Goal: Information Seeking & Learning: Learn about a topic

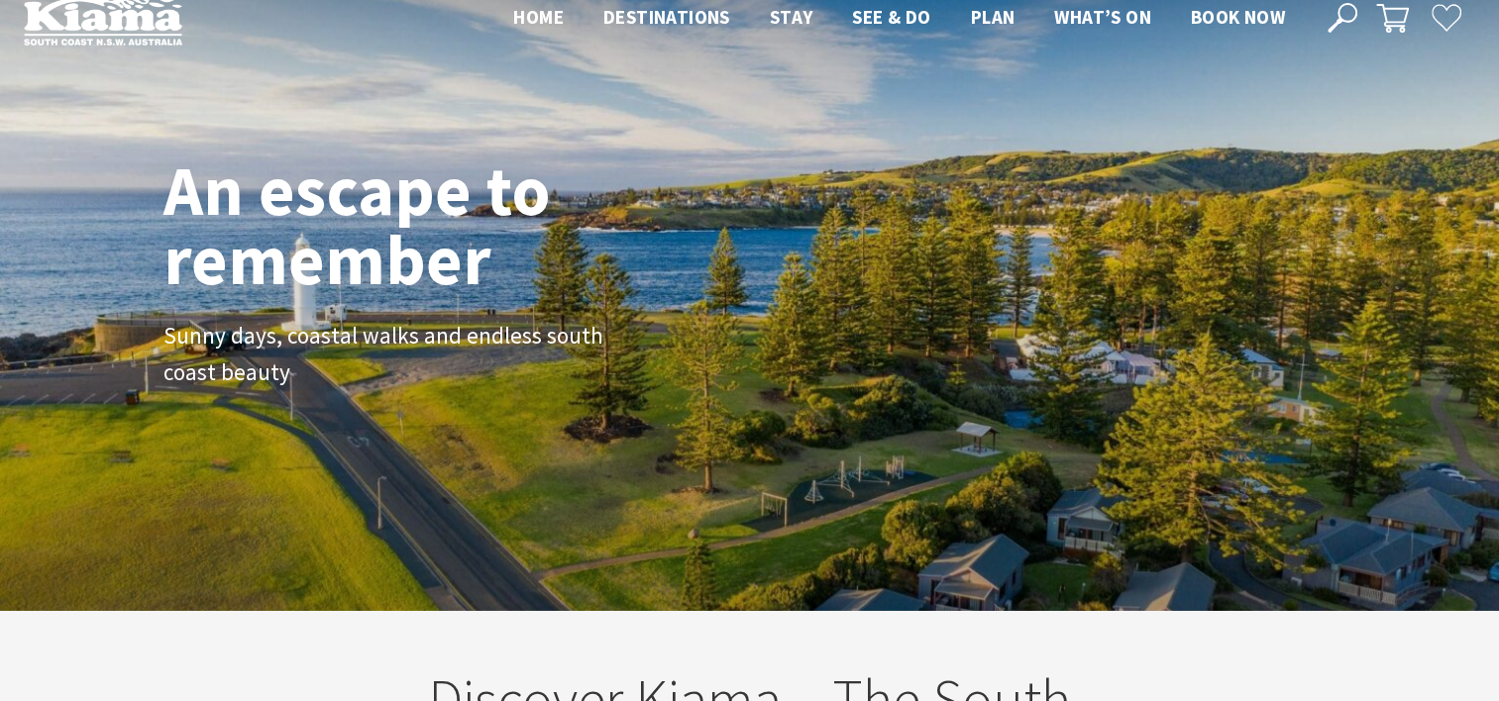
scroll to position [25, 0]
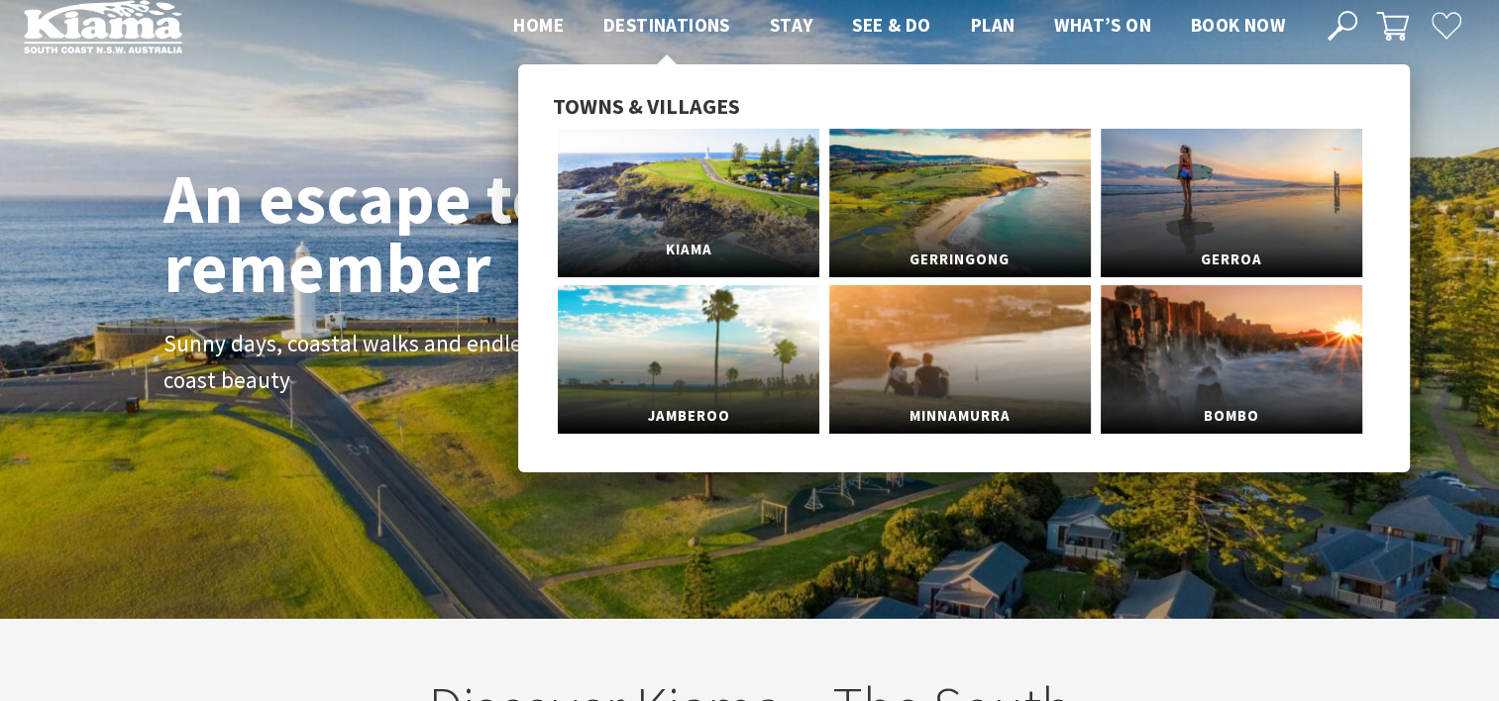
click at [723, 225] on link "Kiama" at bounding box center [688, 203] width 261 height 149
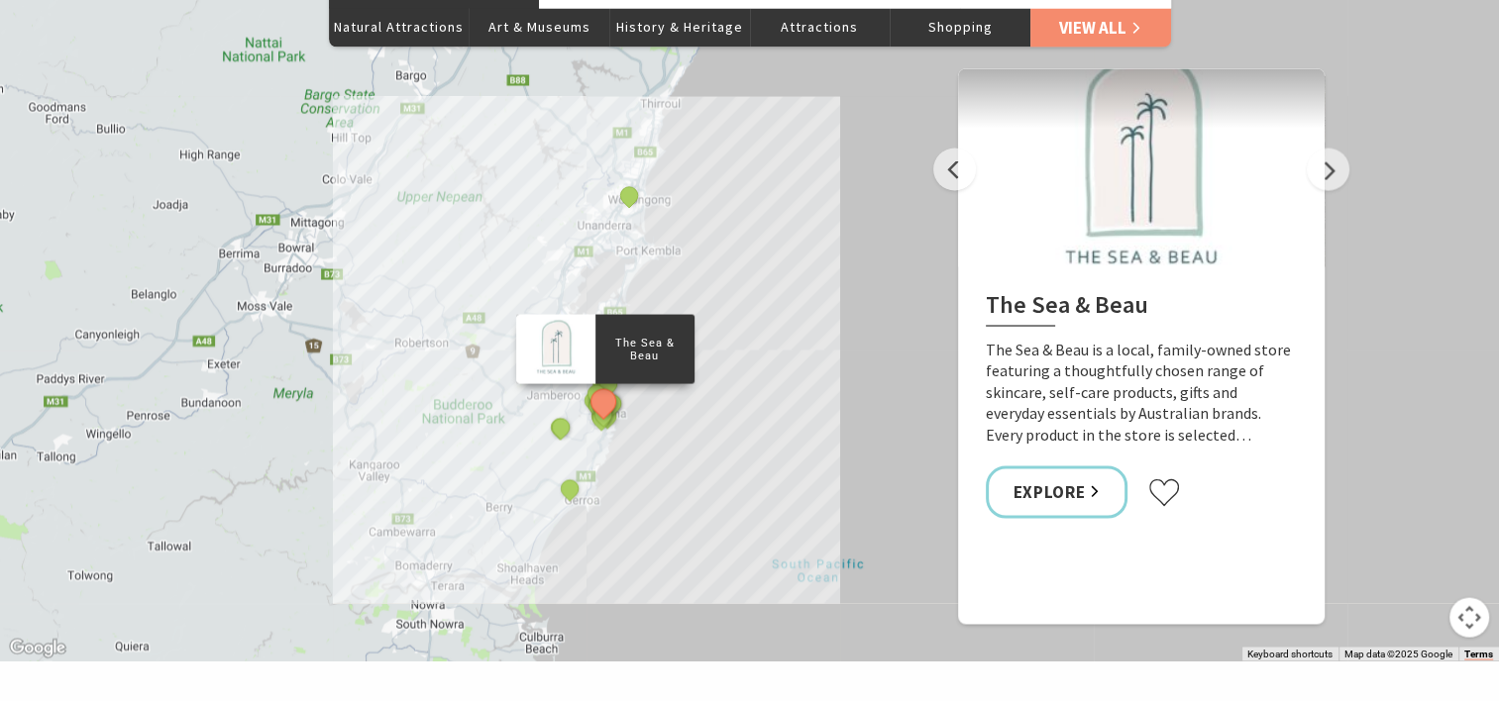
scroll to position [3641, 0]
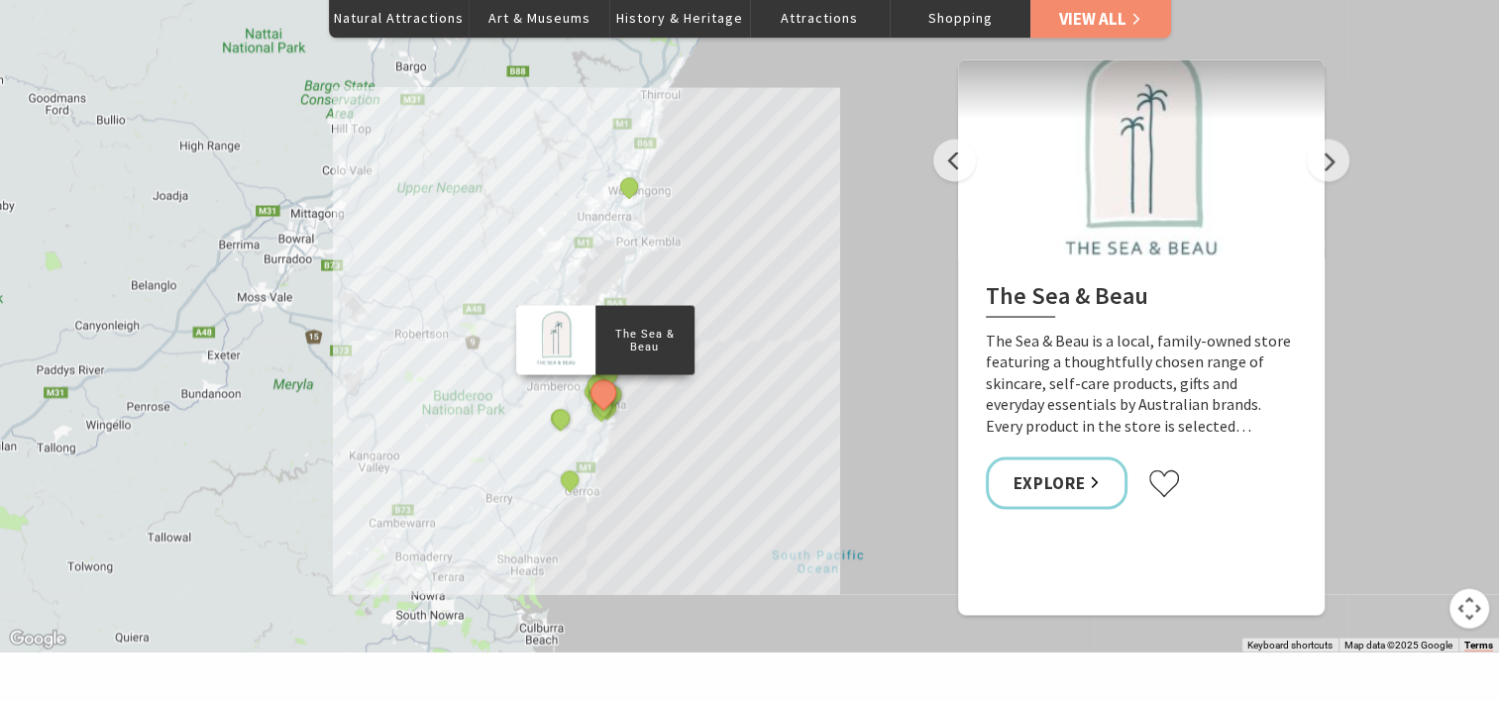
click at [725, 233] on div "The Sea & Beau Hoddles Track, Kiama Kiama Ceramic Art Studio - Teaching and Mak…" at bounding box center [749, 295] width 1499 height 713
click at [578, 310] on div at bounding box center [554, 339] width 79 height 69
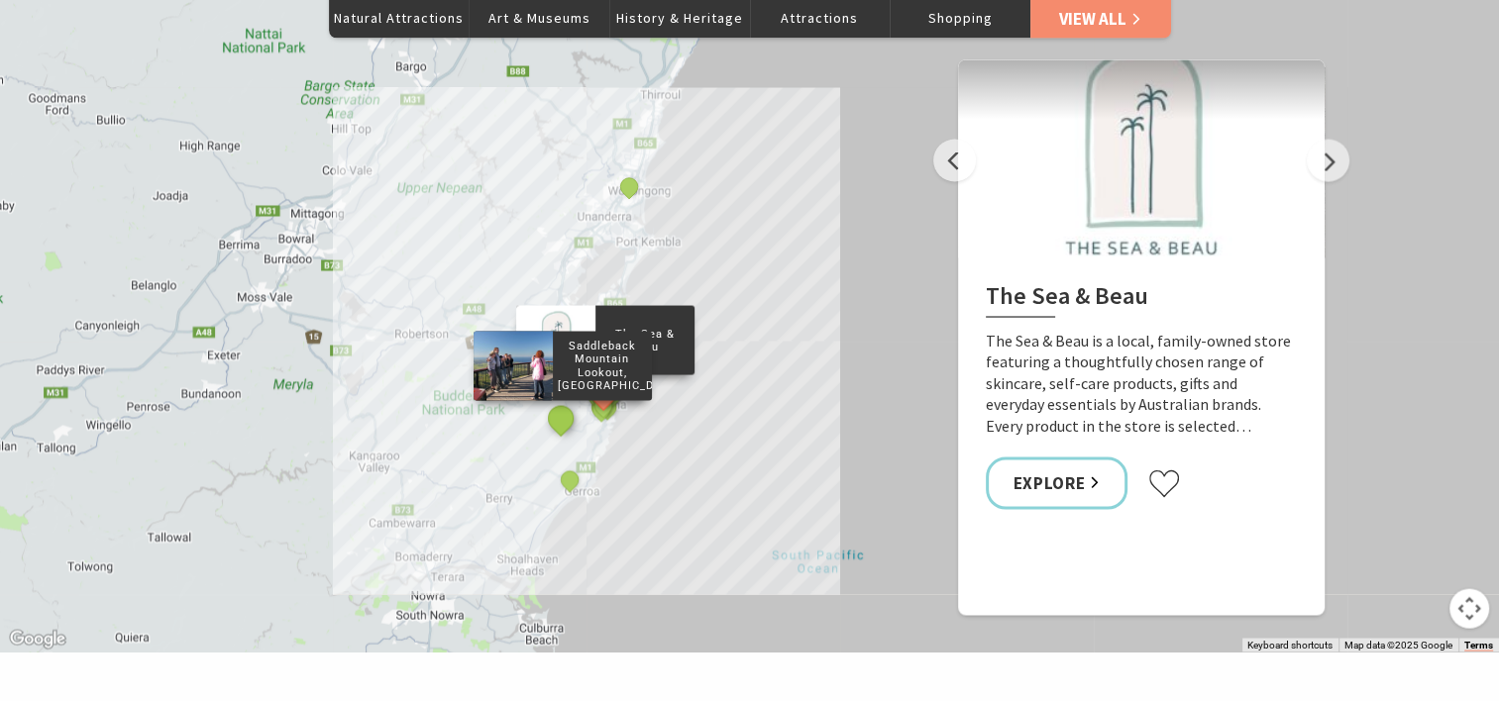
click at [560, 399] on button "See detail about Saddleback Mountain Lookout, Kiama" at bounding box center [560, 417] width 37 height 37
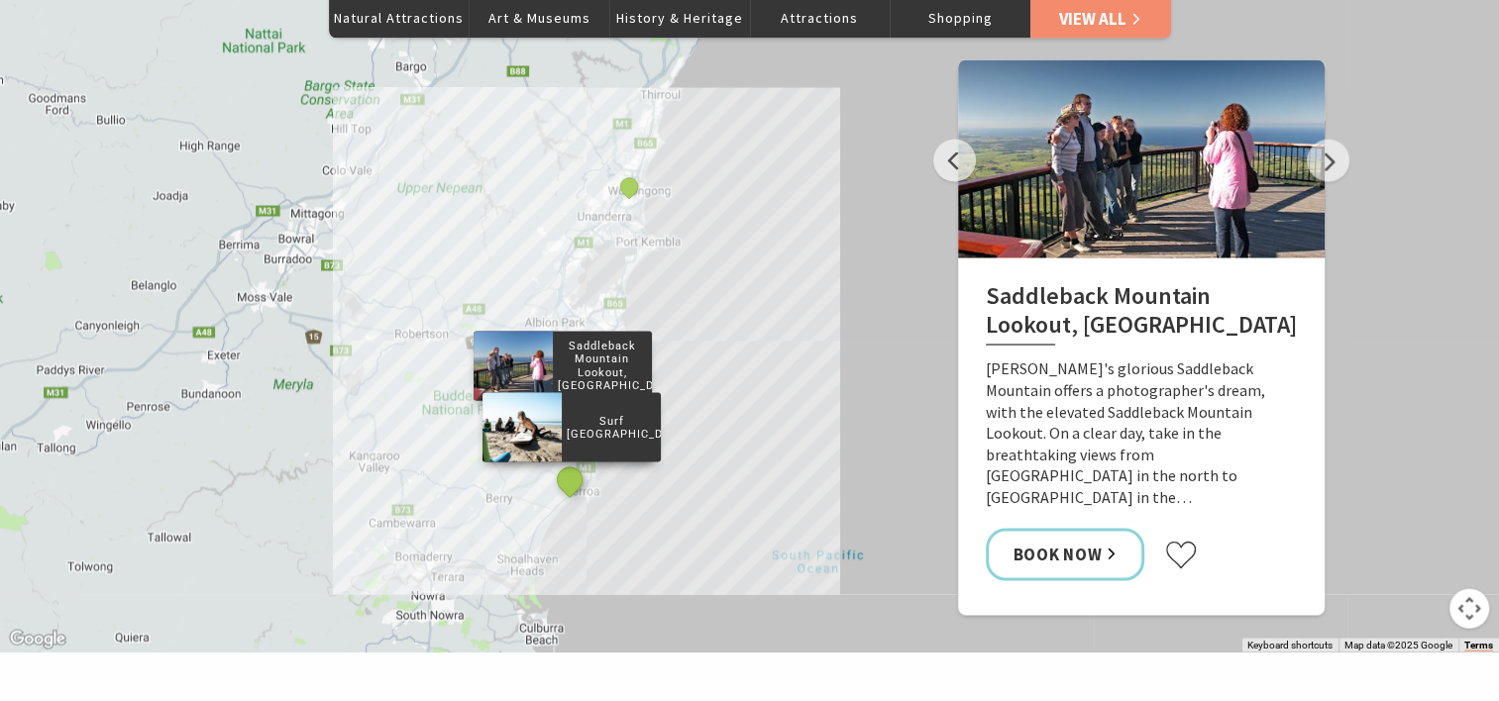
click at [574, 462] on button "See detail about Surf Camp Australia" at bounding box center [569, 480] width 37 height 37
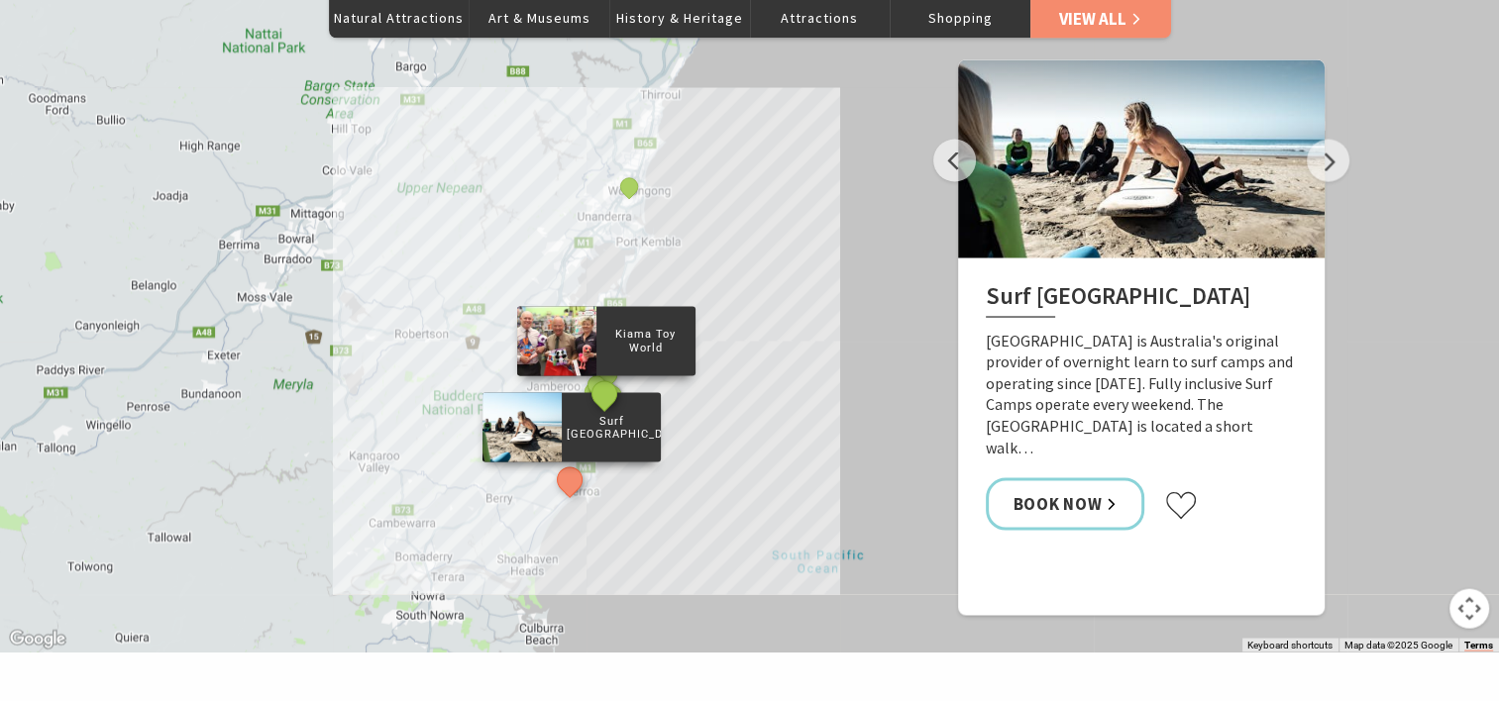
click at [607, 374] on button "See detail about Kiama Toy World" at bounding box center [603, 392] width 37 height 37
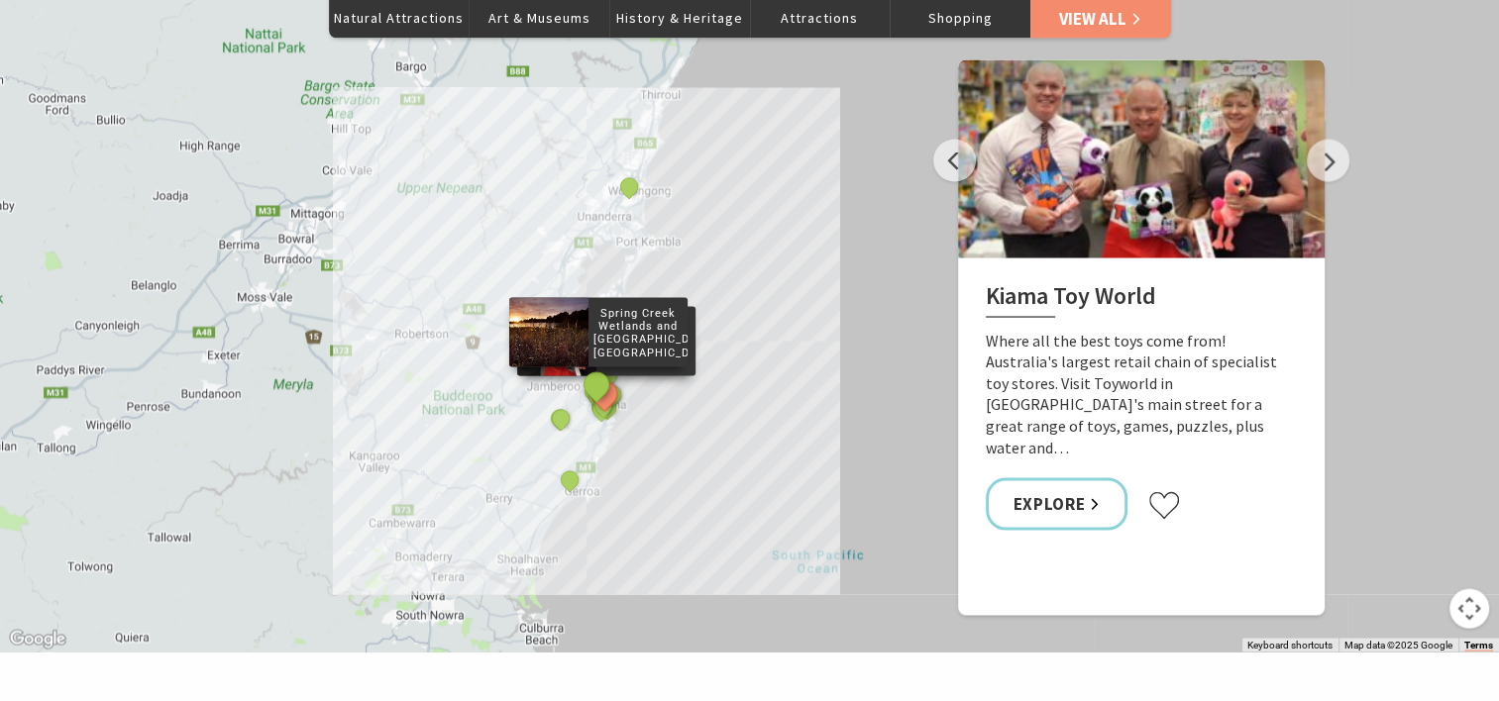
click at [591, 366] on button "See detail about Spring Creek Wetlands and Bird Hide, Kiama" at bounding box center [595, 384] width 37 height 37
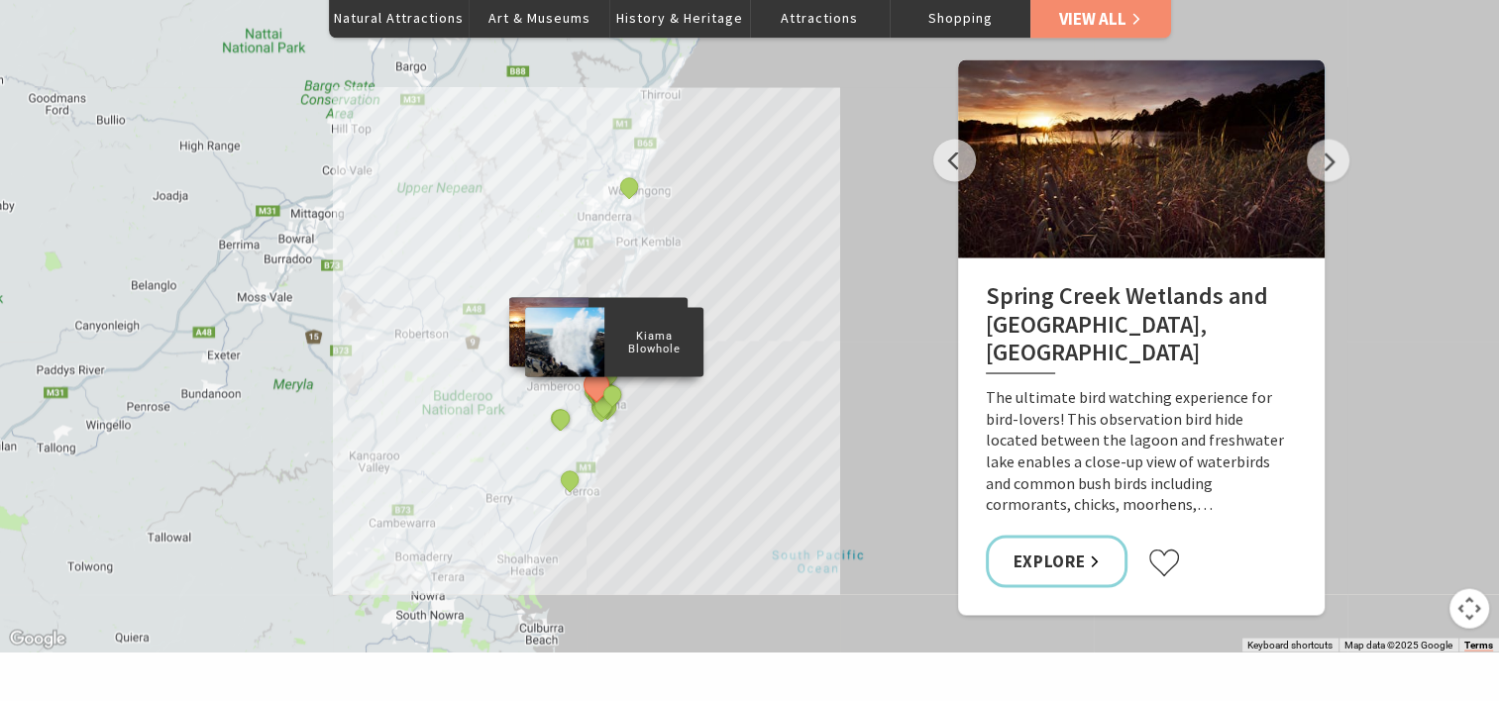
click at [629, 347] on div "The Sea & Beau Hoddles Track, Kiama Kiama Ceramic Art Studio - Teaching and Mak…" at bounding box center [749, 295] width 1499 height 713
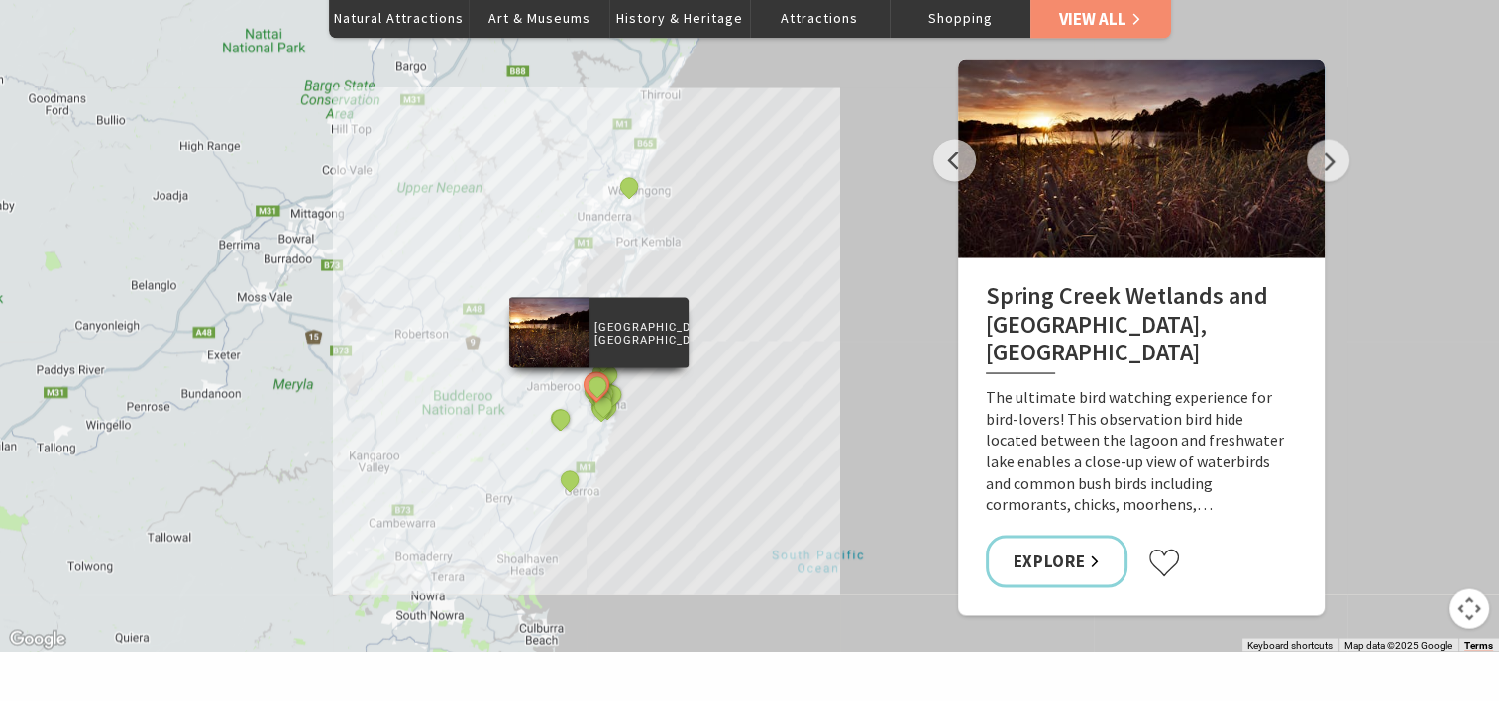
click at [611, 372] on div "Spring Creek Wetlands Walk, Kiama" at bounding box center [598, 387] width 30 height 30
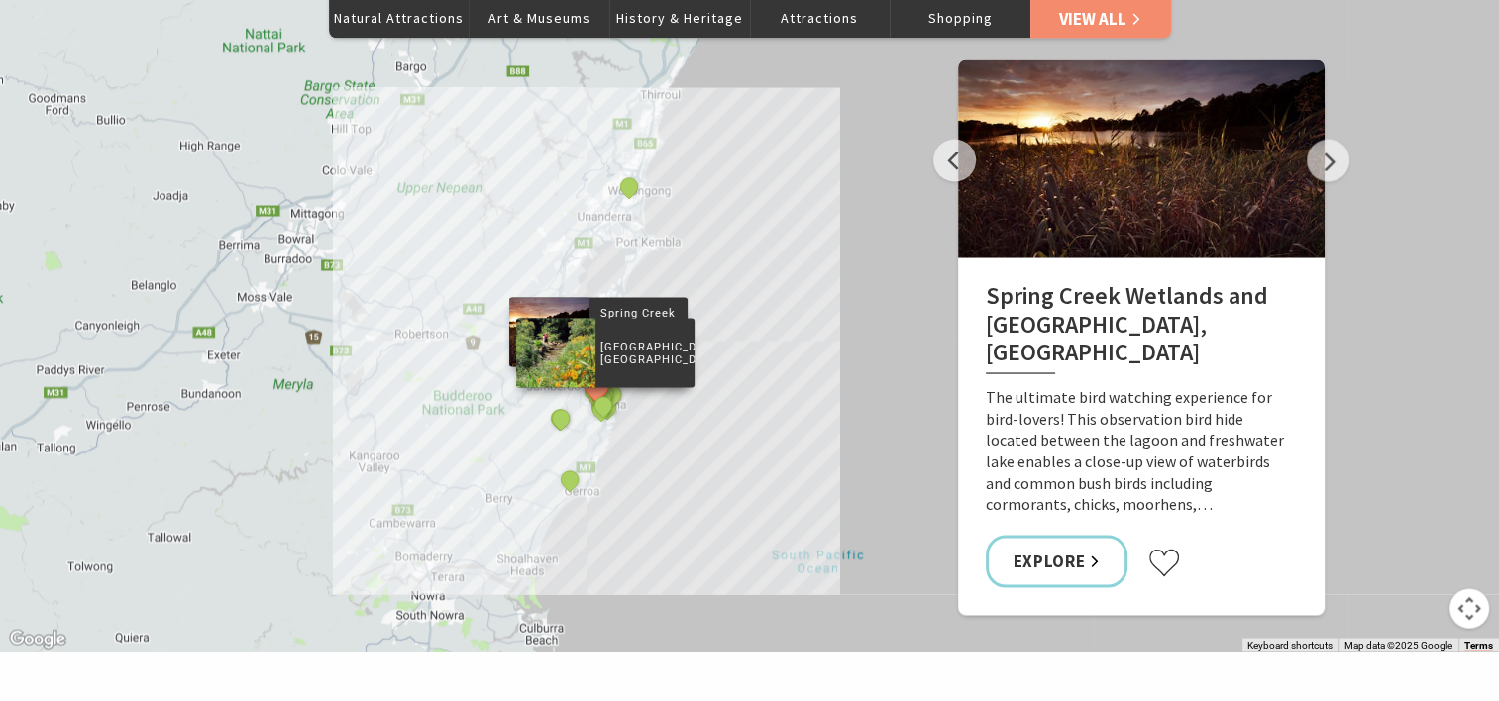
click at [616, 392] on div "Bonaira Native Gardens, Kiama" at bounding box center [605, 407] width 30 height 30
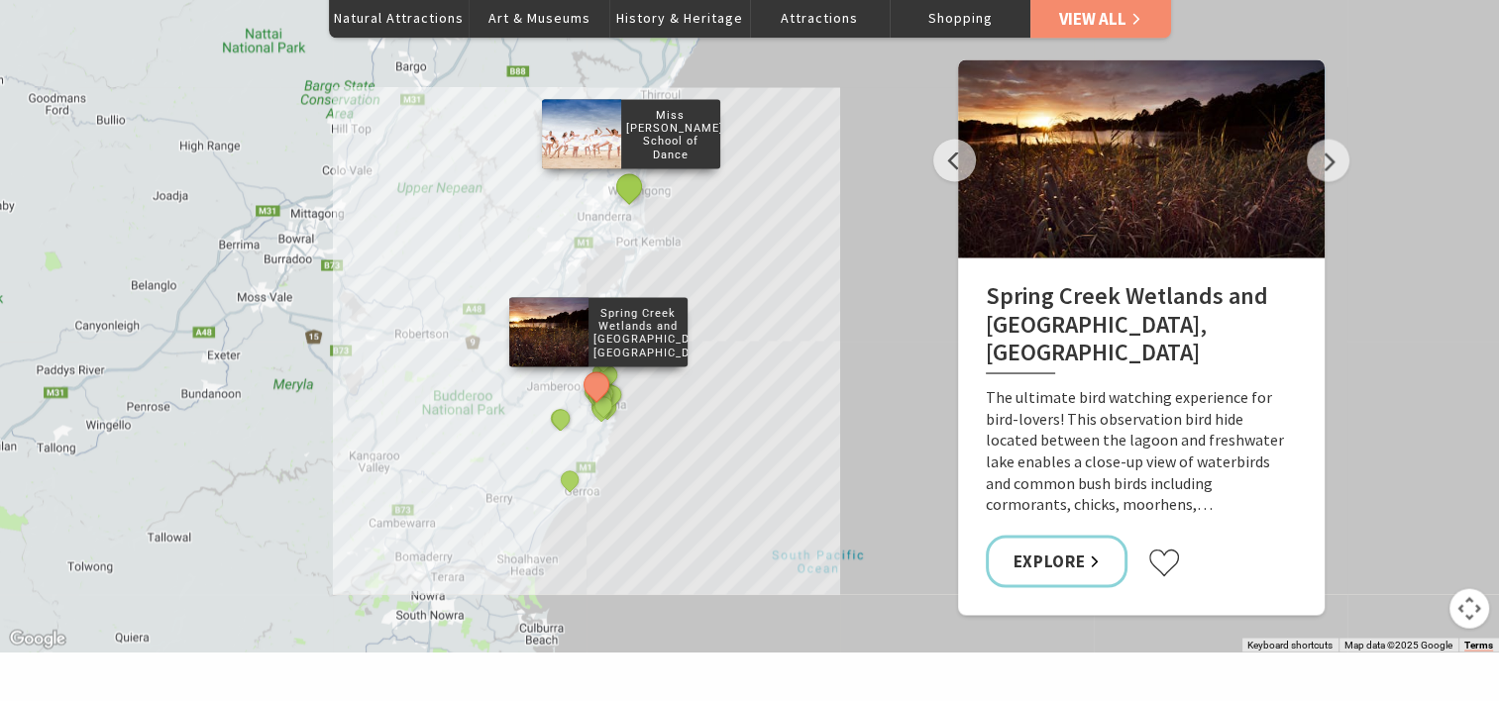
click at [633, 168] on button "See detail about Miss Zoe's School of Dance" at bounding box center [628, 186] width 37 height 37
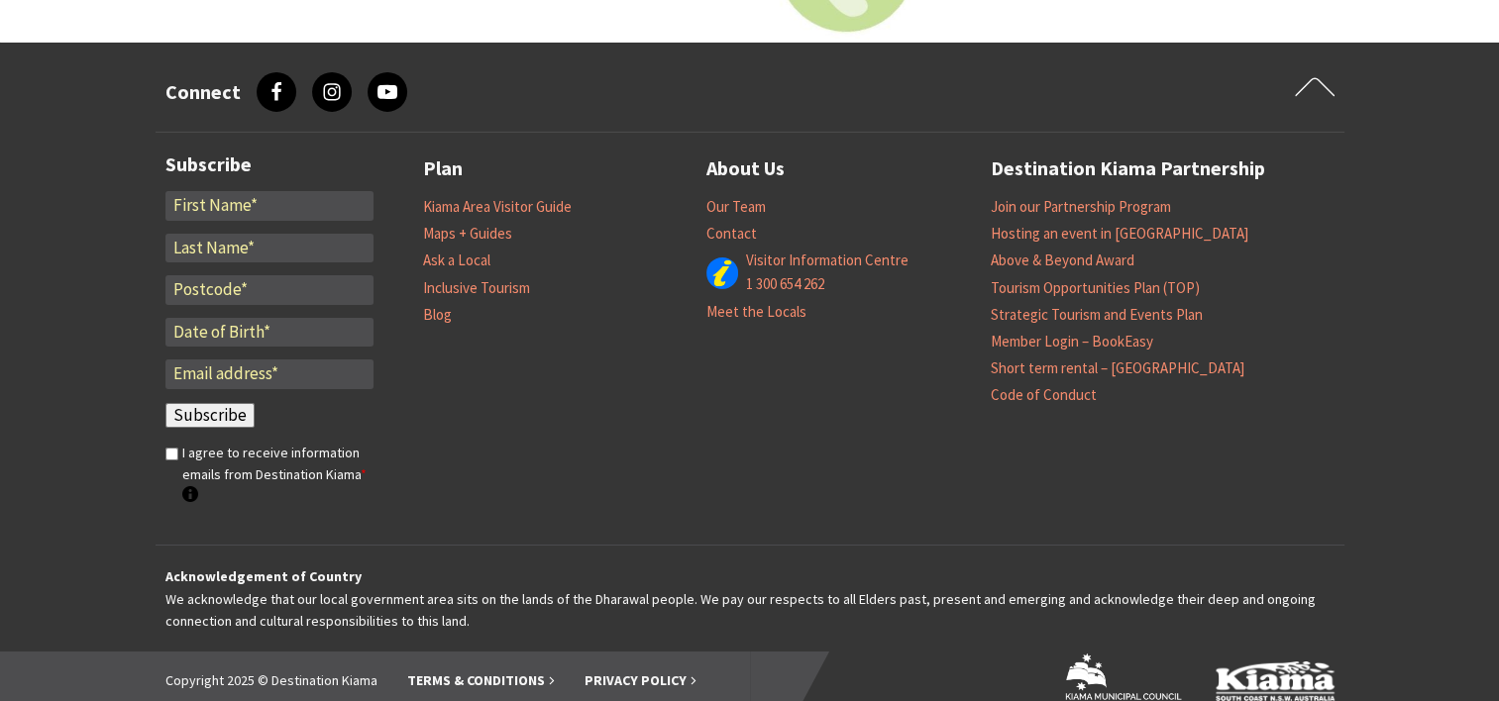
scroll to position [0, 0]
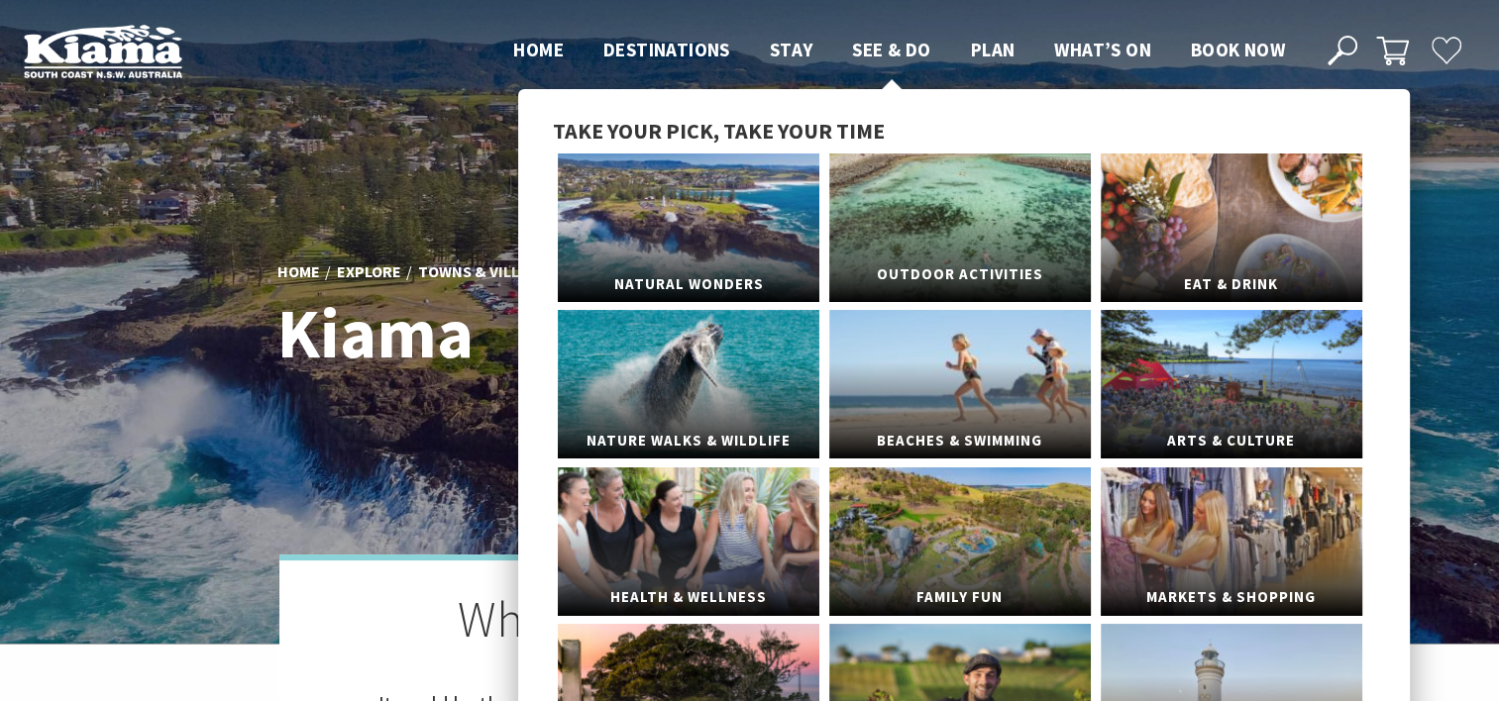
click at [935, 272] on span "Outdoor Activities" at bounding box center [959, 275] width 261 height 37
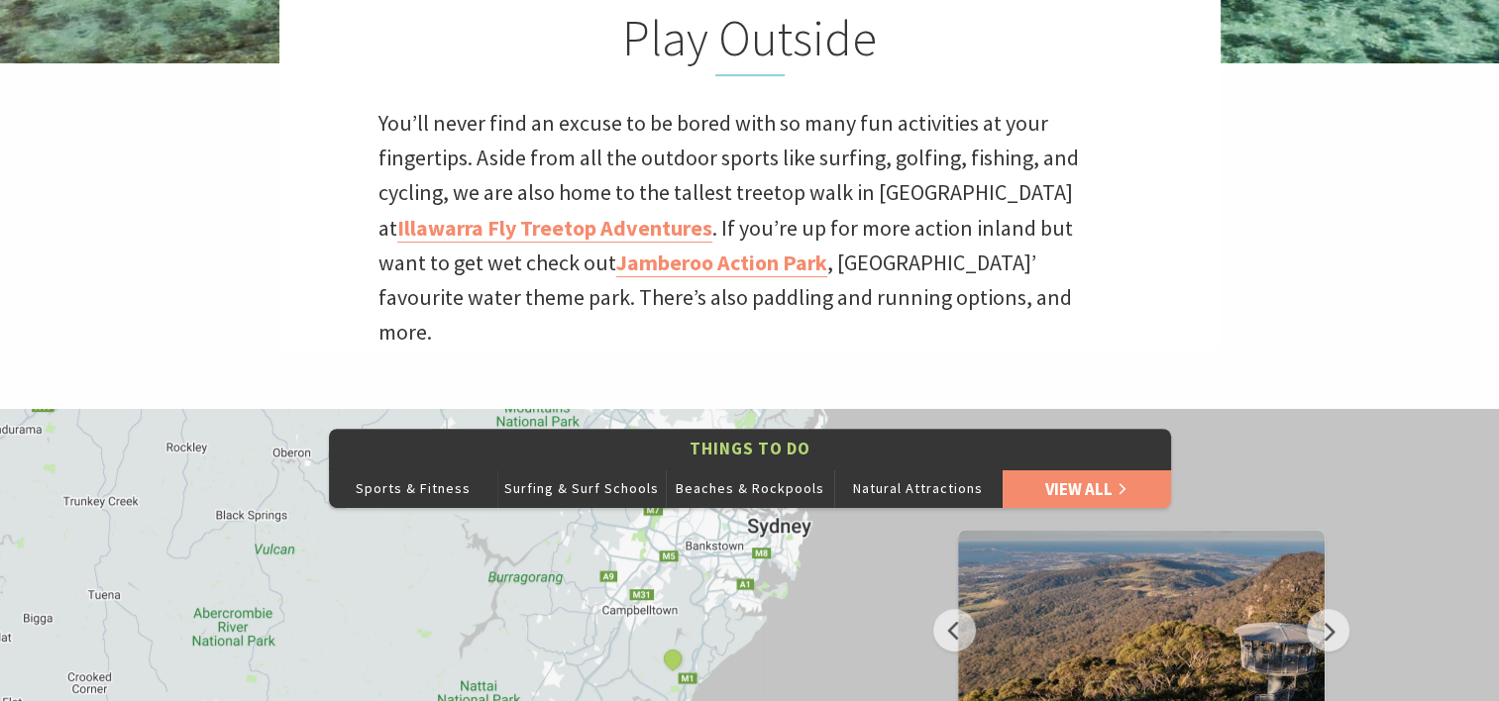
scroll to position [587, 0]
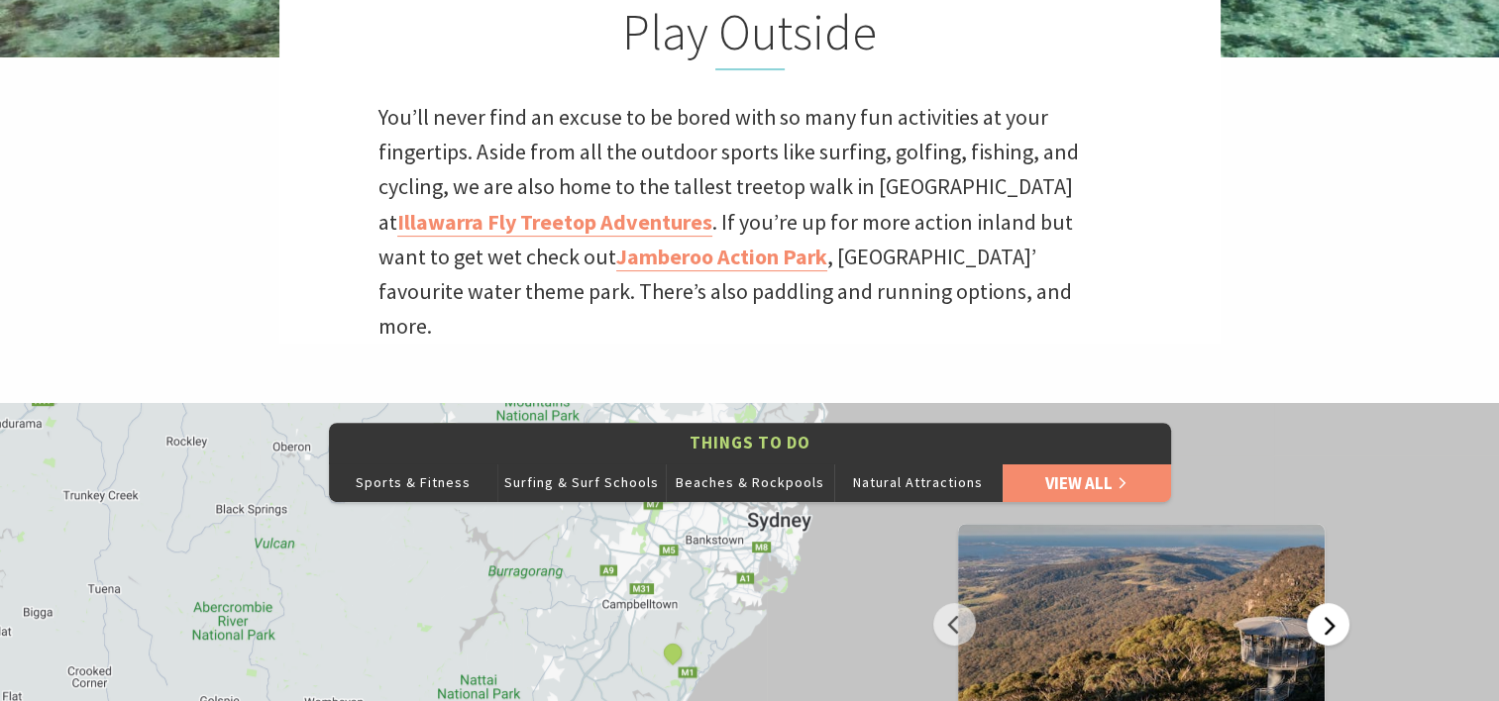
click at [1320, 603] on button "Next" at bounding box center [1327, 624] width 43 height 43
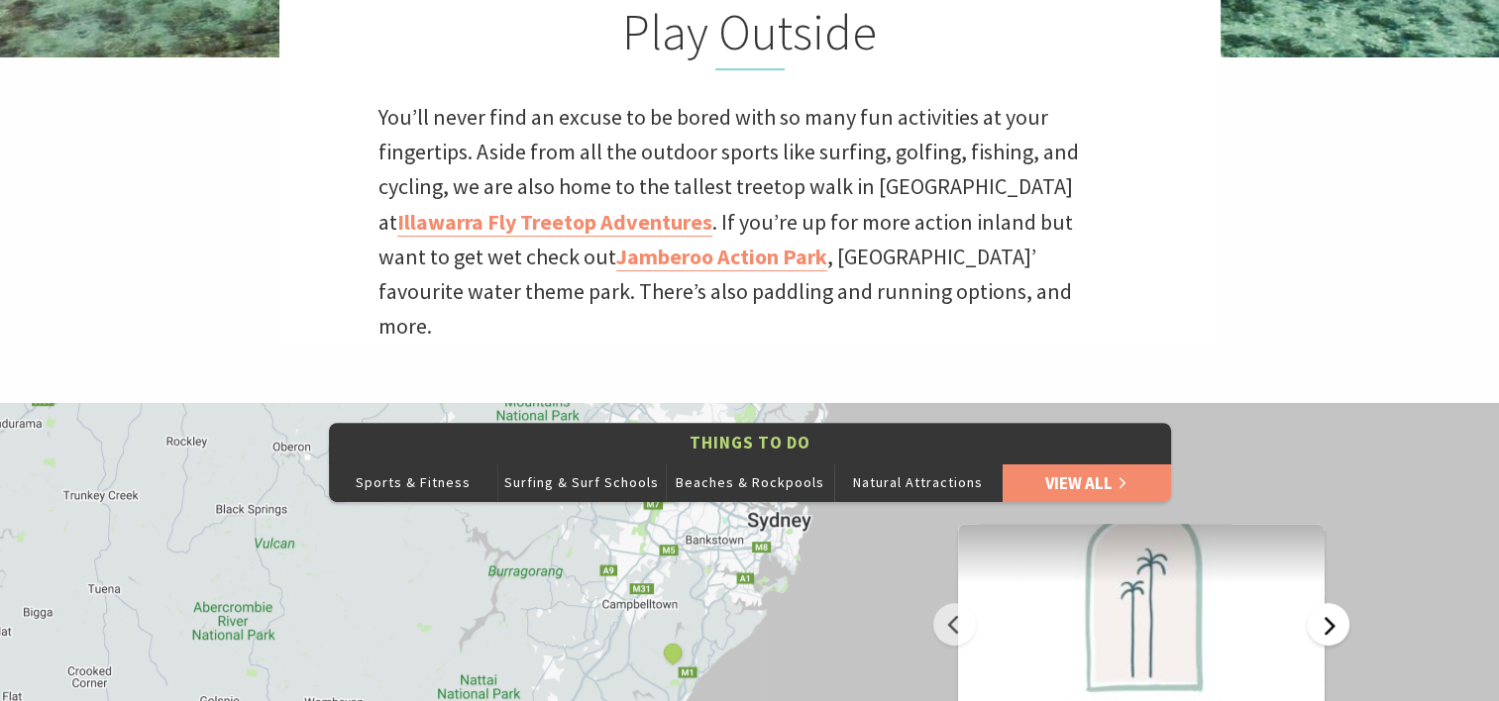
click at [1320, 603] on button "Next" at bounding box center [1327, 624] width 43 height 43
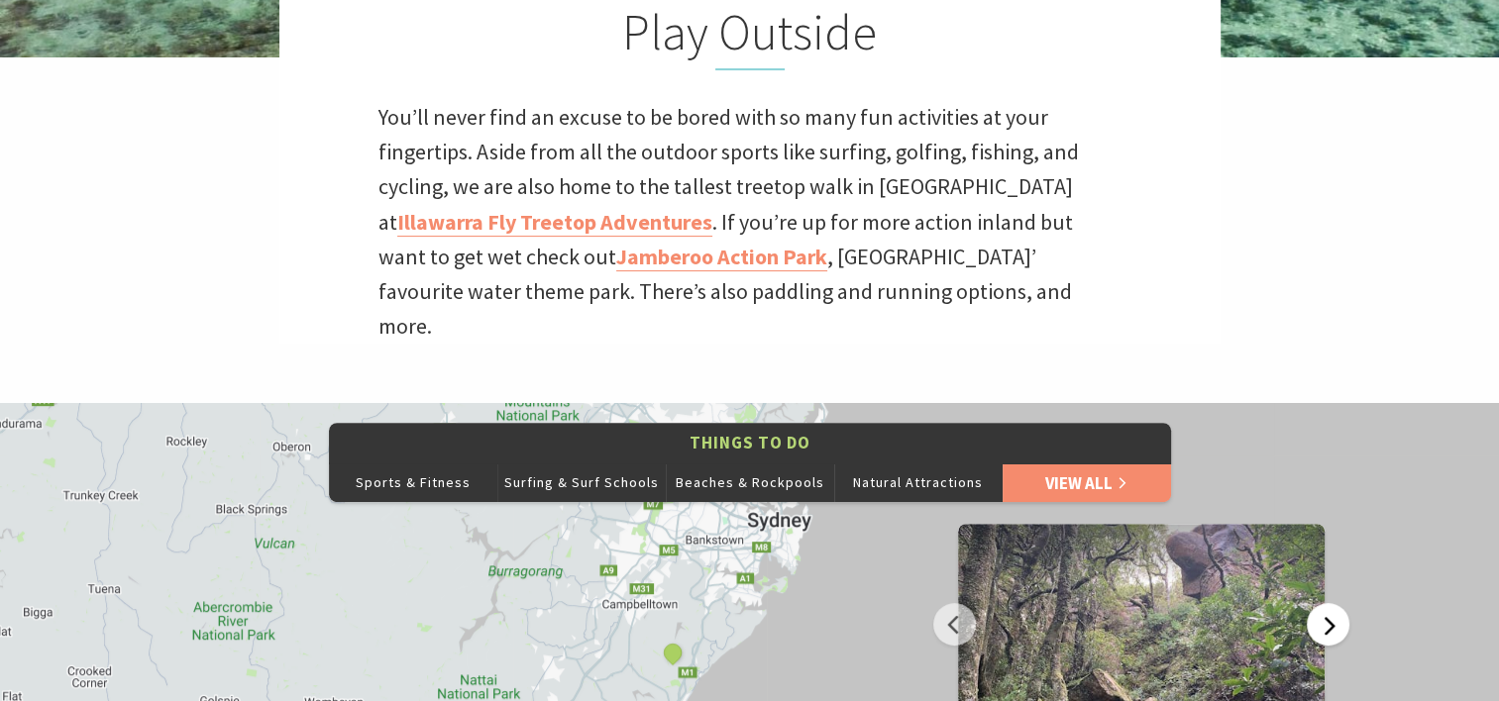
click at [1320, 603] on button "Next" at bounding box center [1327, 624] width 43 height 43
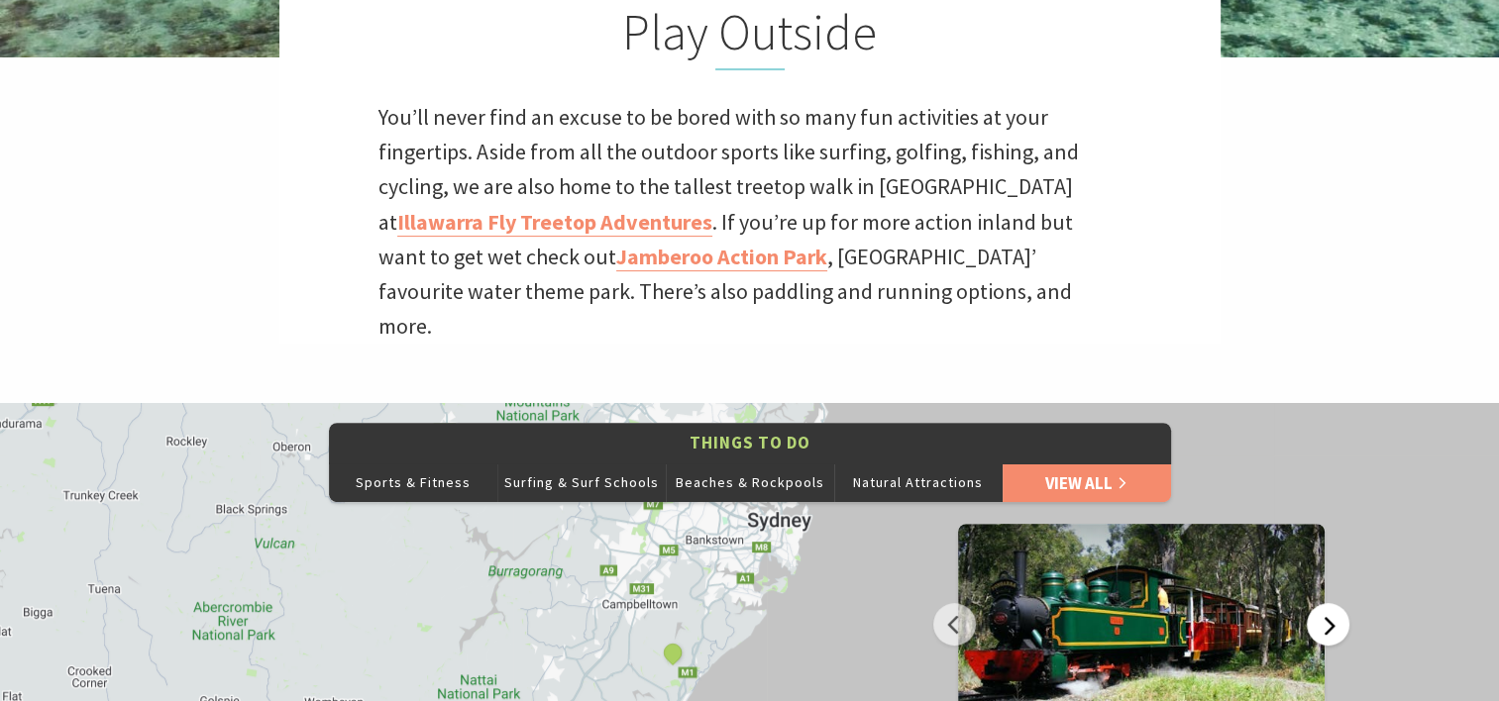
click at [1320, 603] on button "Next" at bounding box center [1327, 624] width 43 height 43
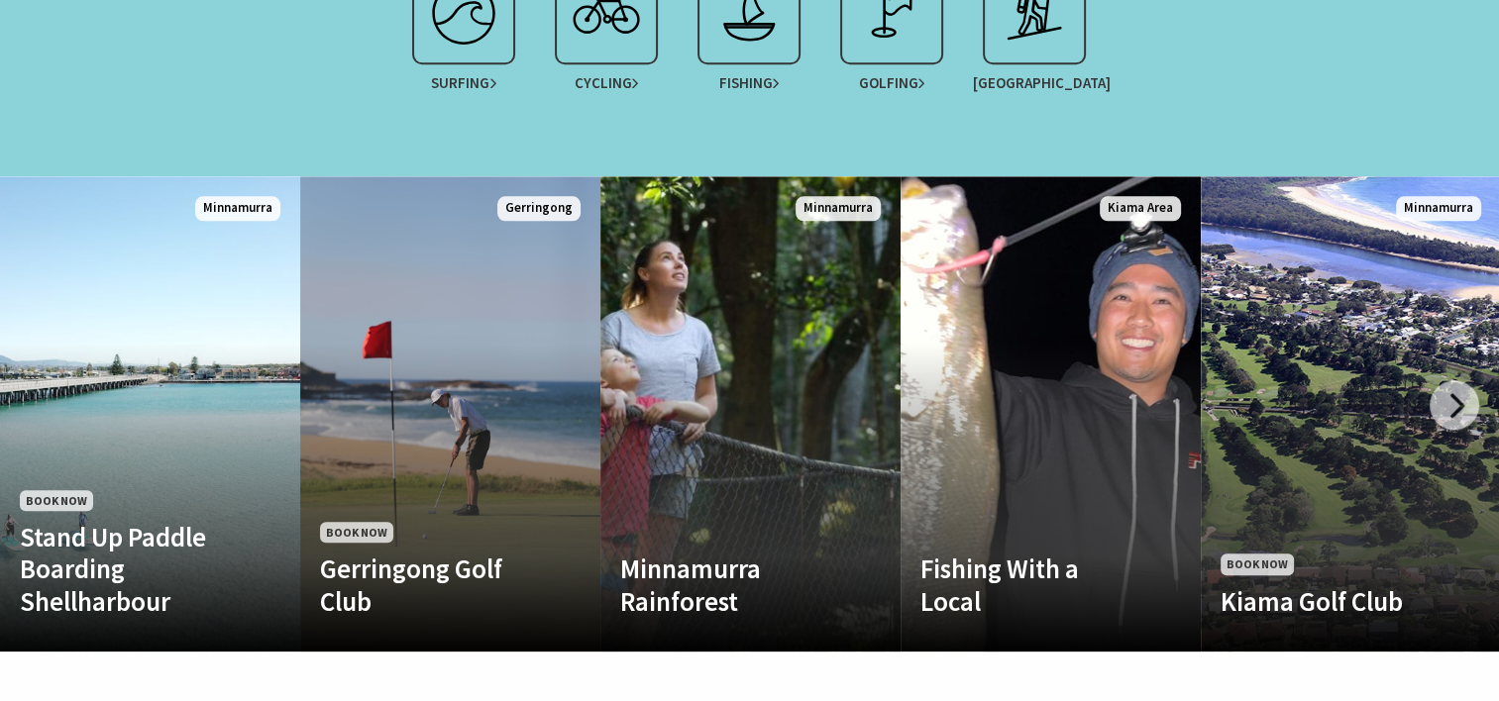
scroll to position [1921, 0]
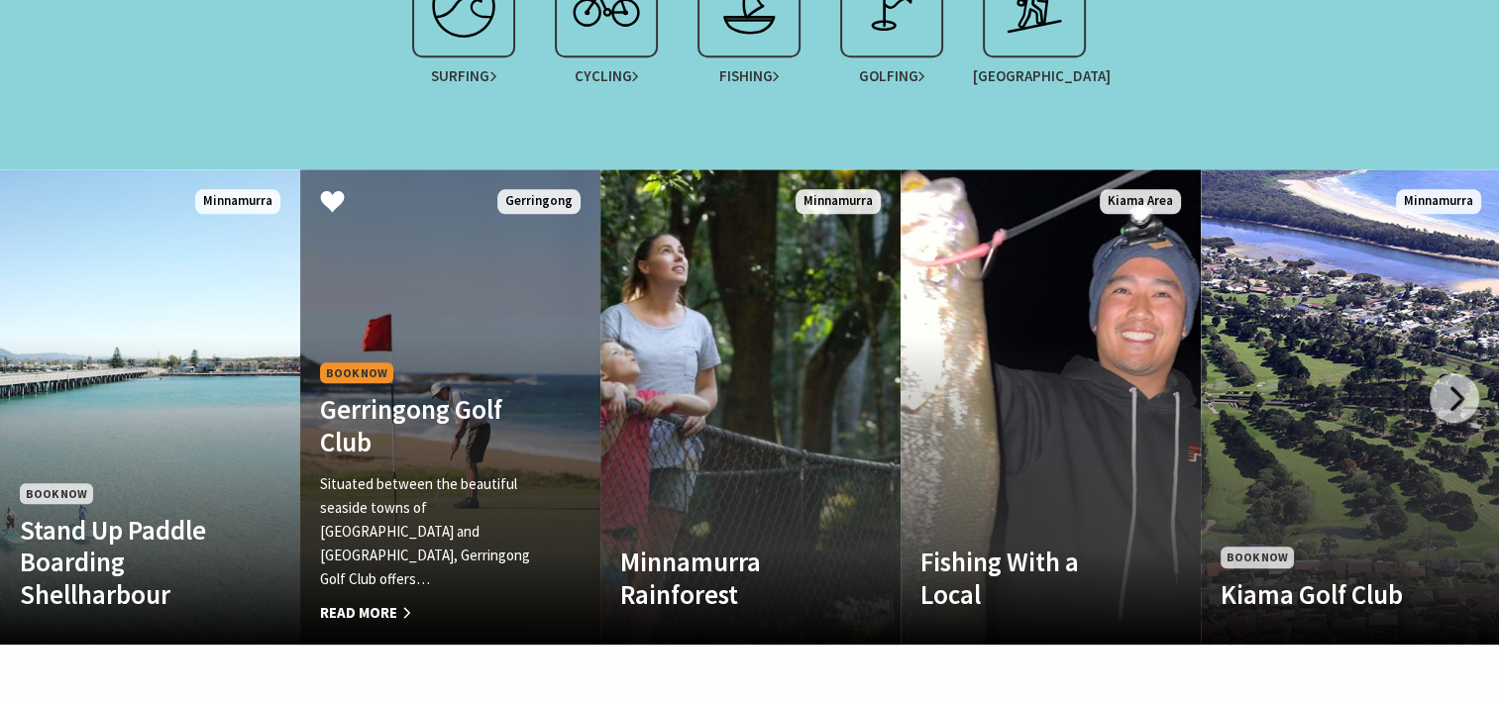
click at [476, 499] on p "Situated between the beautiful seaside towns of Gerringong and Gerroa, Gerringo…" at bounding box center [428, 531] width 216 height 119
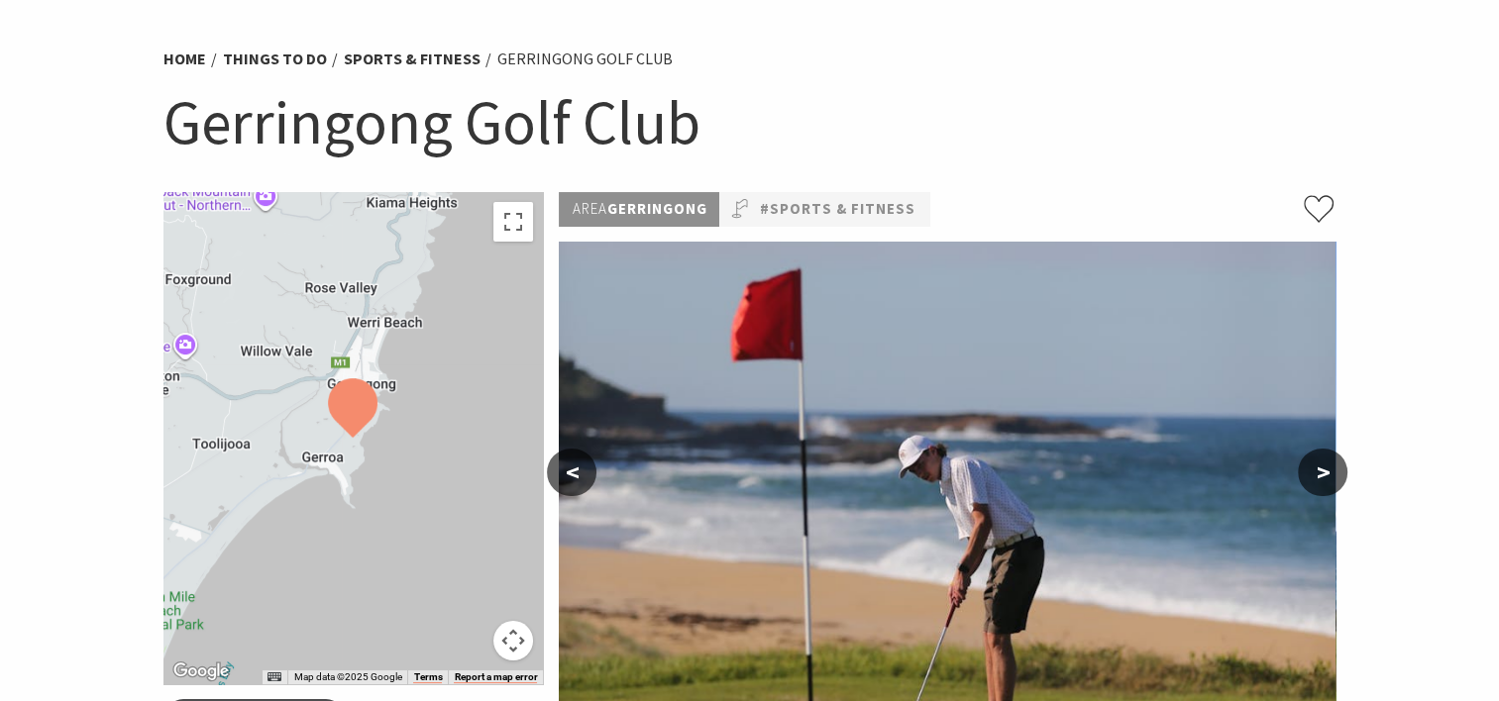
scroll to position [320, 0]
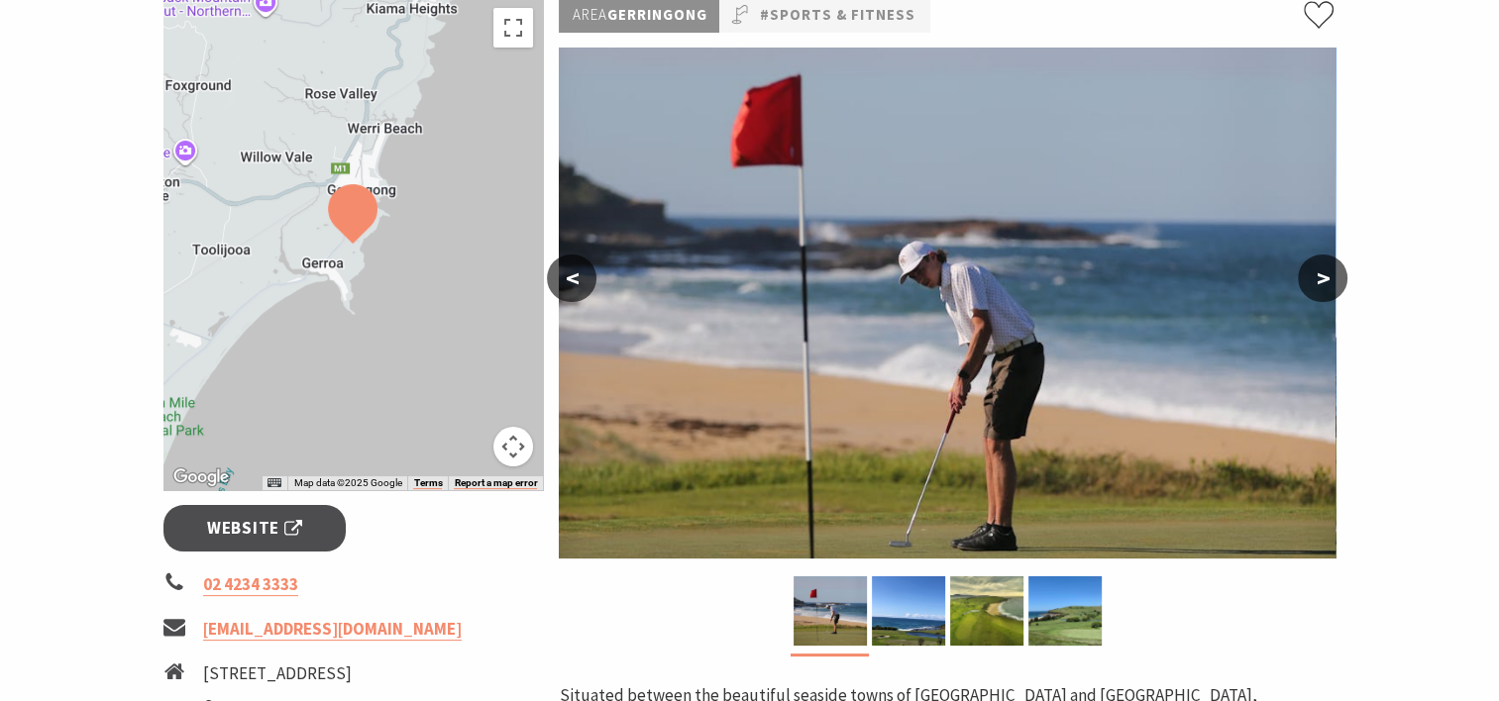
click at [1338, 279] on button ">" at bounding box center [1323, 279] width 50 height 48
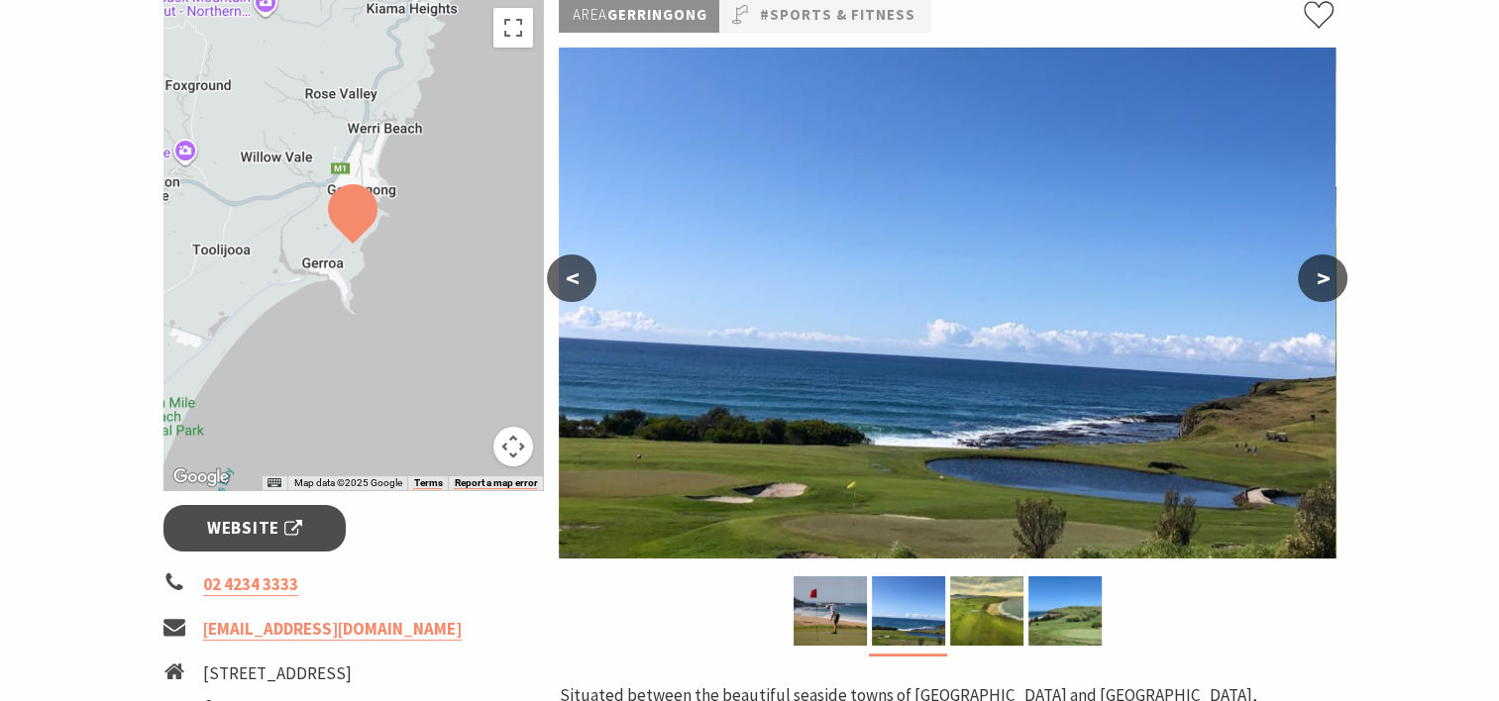
click at [1338, 279] on button ">" at bounding box center [1323, 279] width 50 height 48
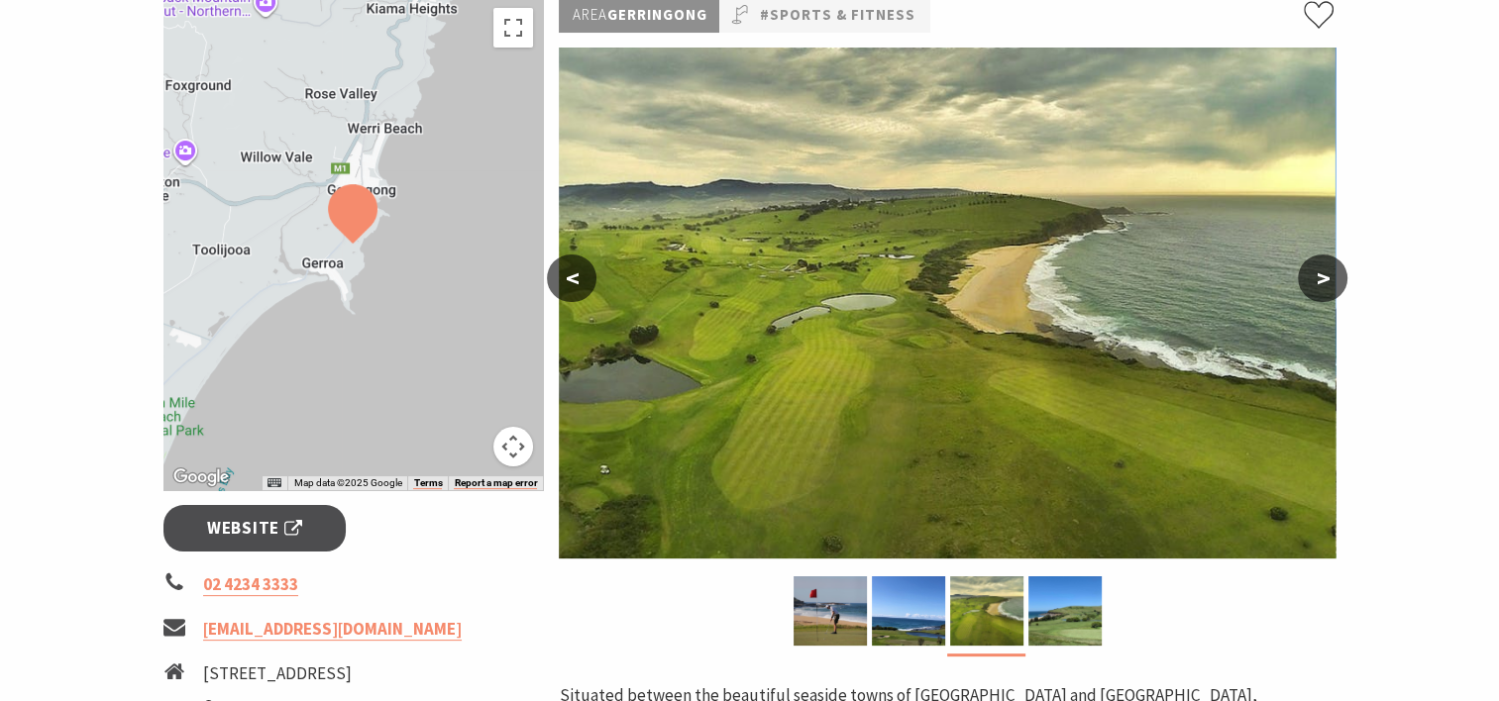
click at [1338, 279] on button ">" at bounding box center [1323, 279] width 50 height 48
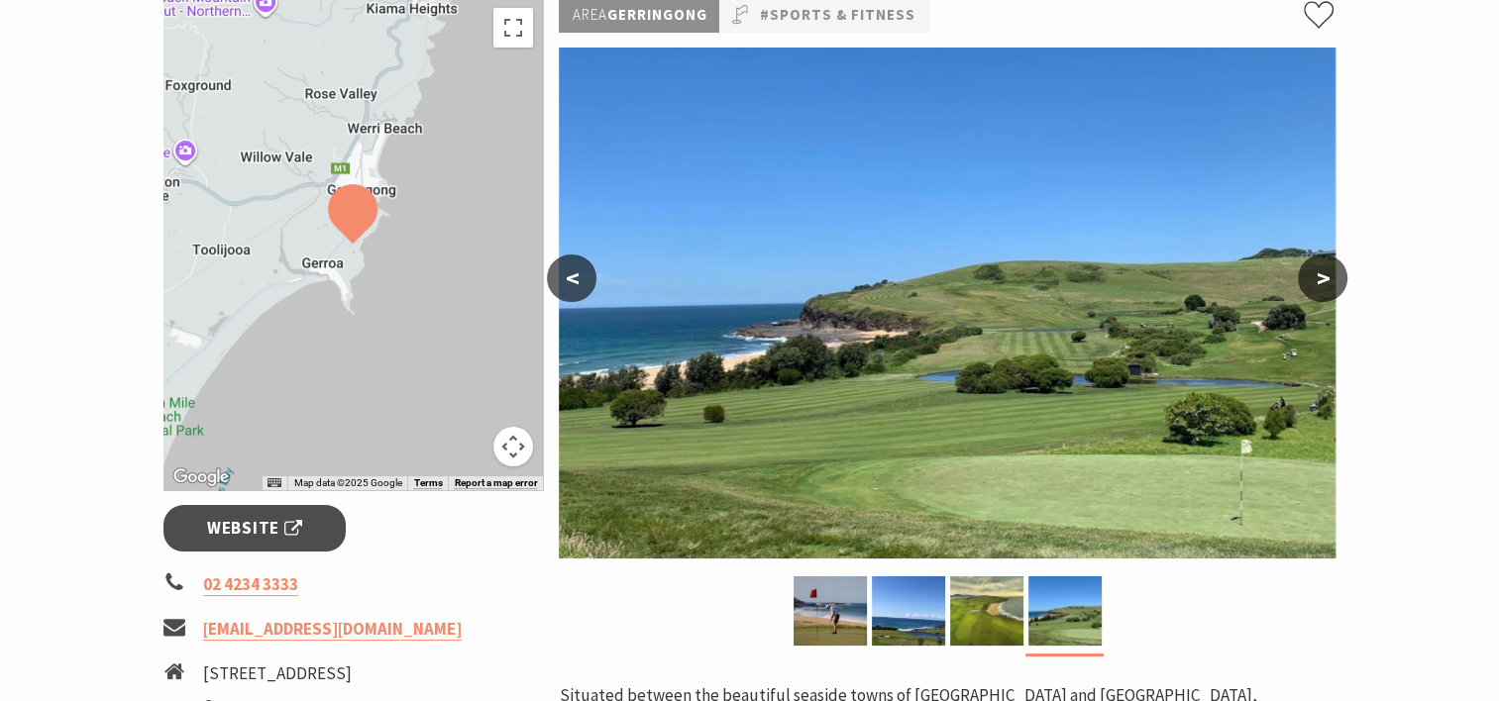
click at [574, 281] on button "<" at bounding box center [572, 279] width 50 height 48
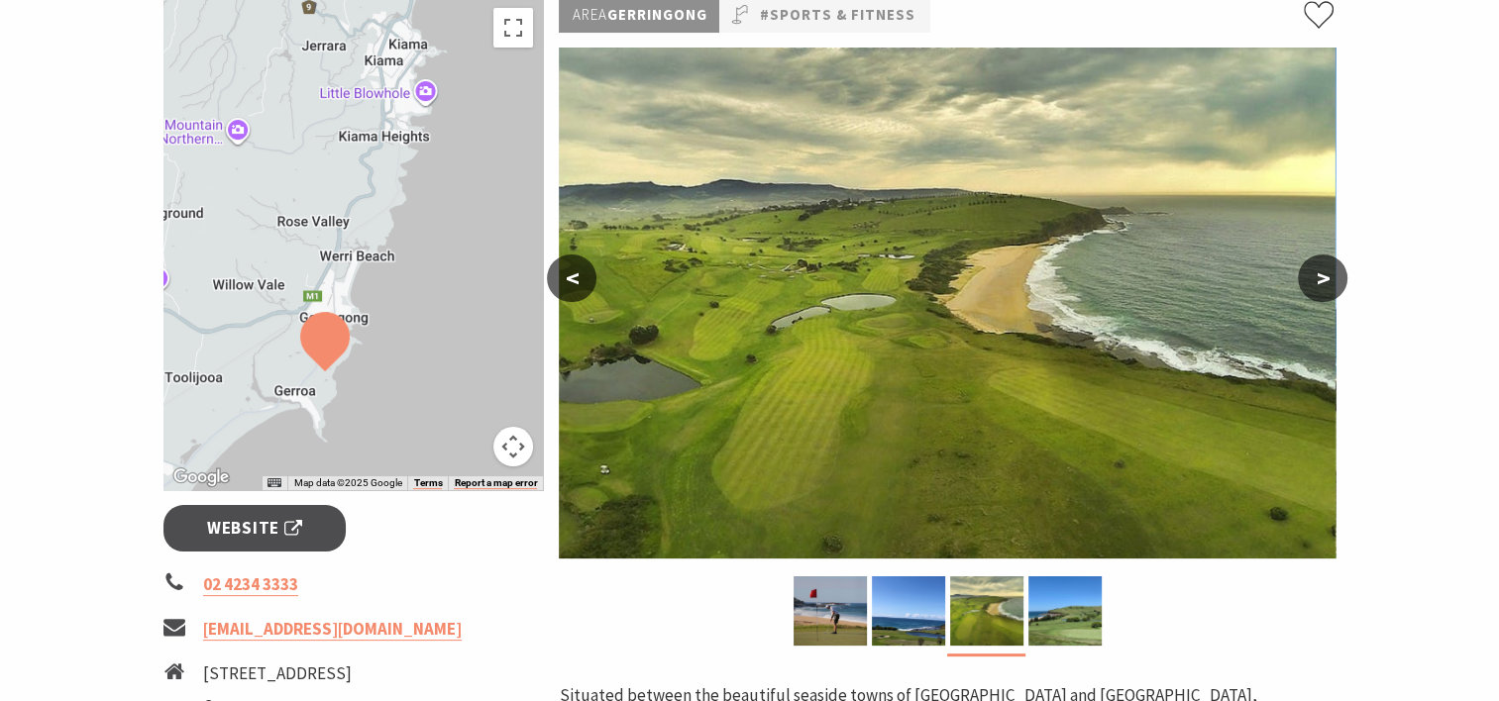
drag, startPoint x: 439, startPoint y: 151, endPoint x: 411, endPoint y: 277, distance: 129.8
click at [411, 277] on div at bounding box center [353, 244] width 380 height 492
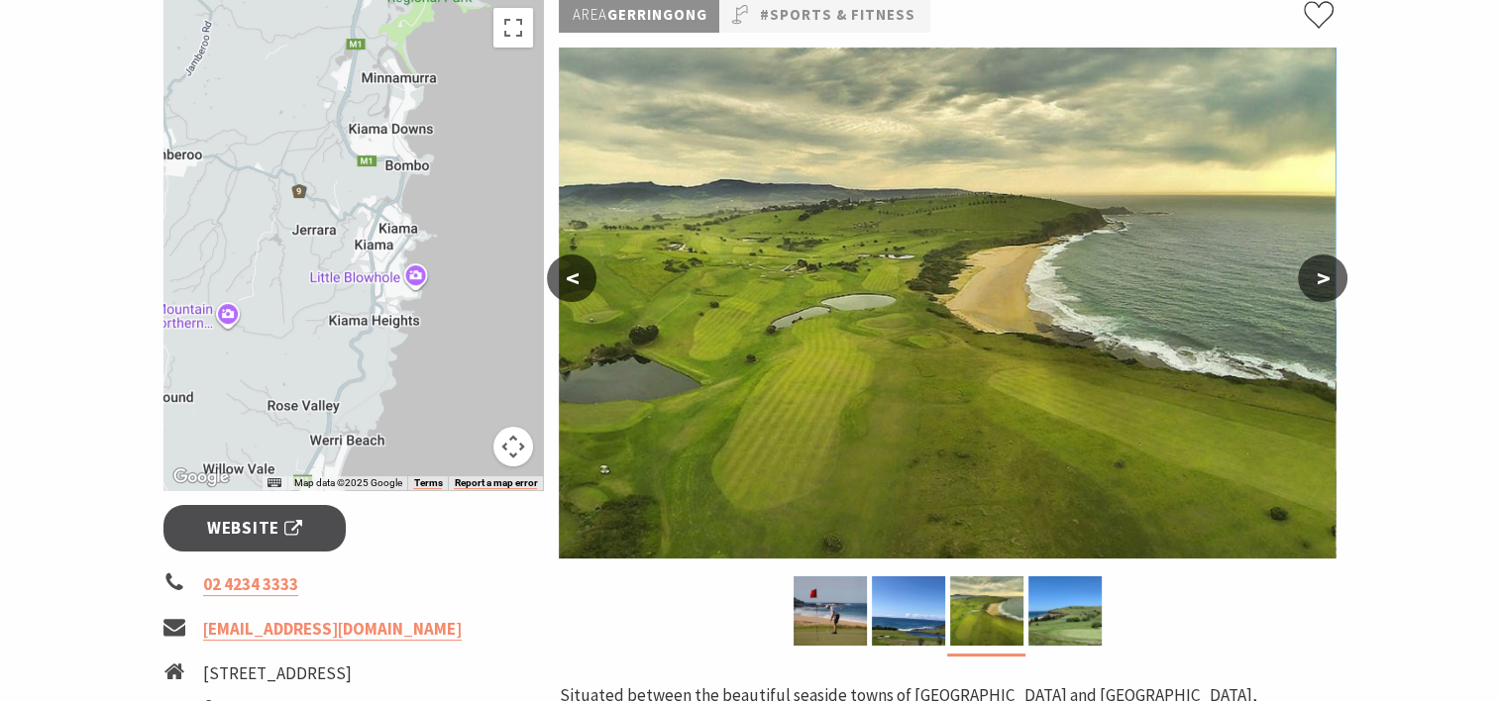
drag, startPoint x: 442, startPoint y: 152, endPoint x: 428, endPoint y: 356, distance: 204.5
click at [428, 356] on div at bounding box center [353, 244] width 380 height 492
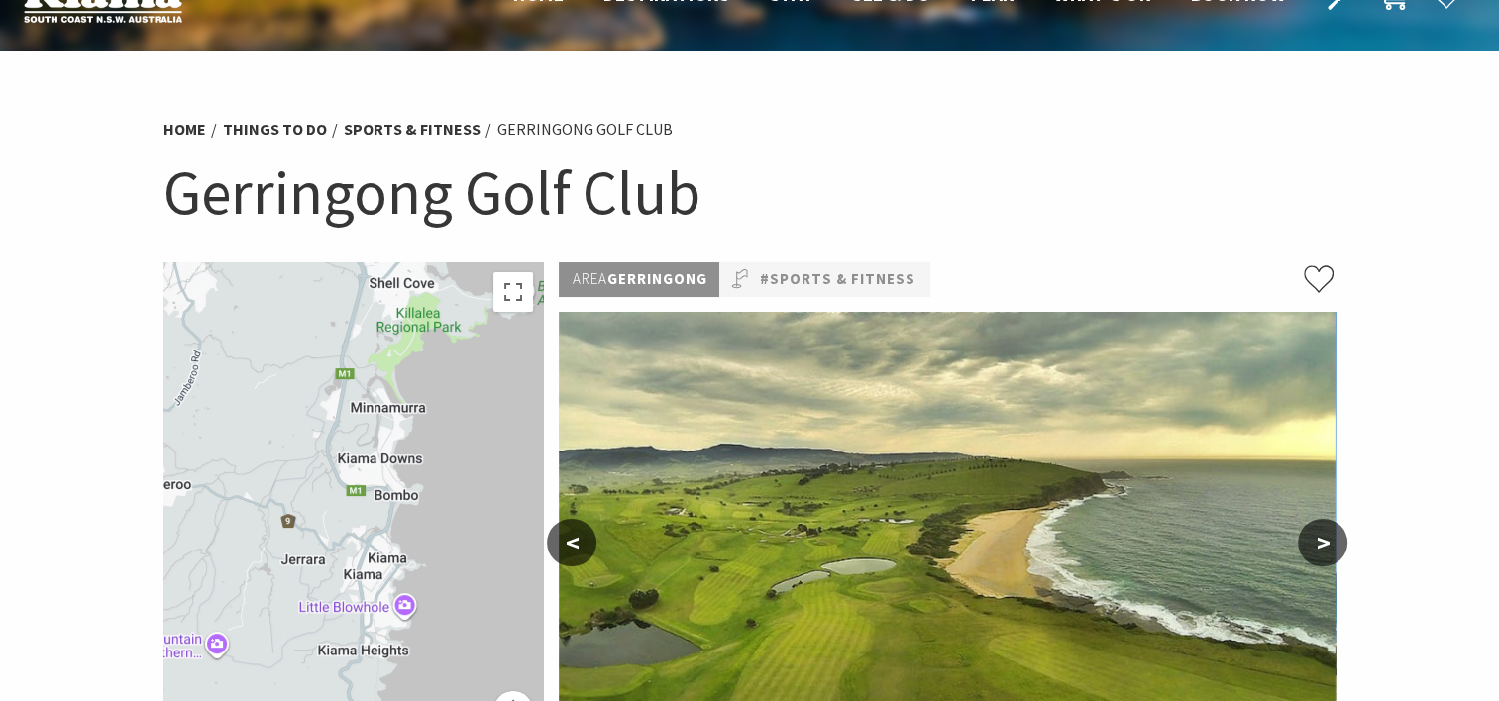
scroll to position [52, 0]
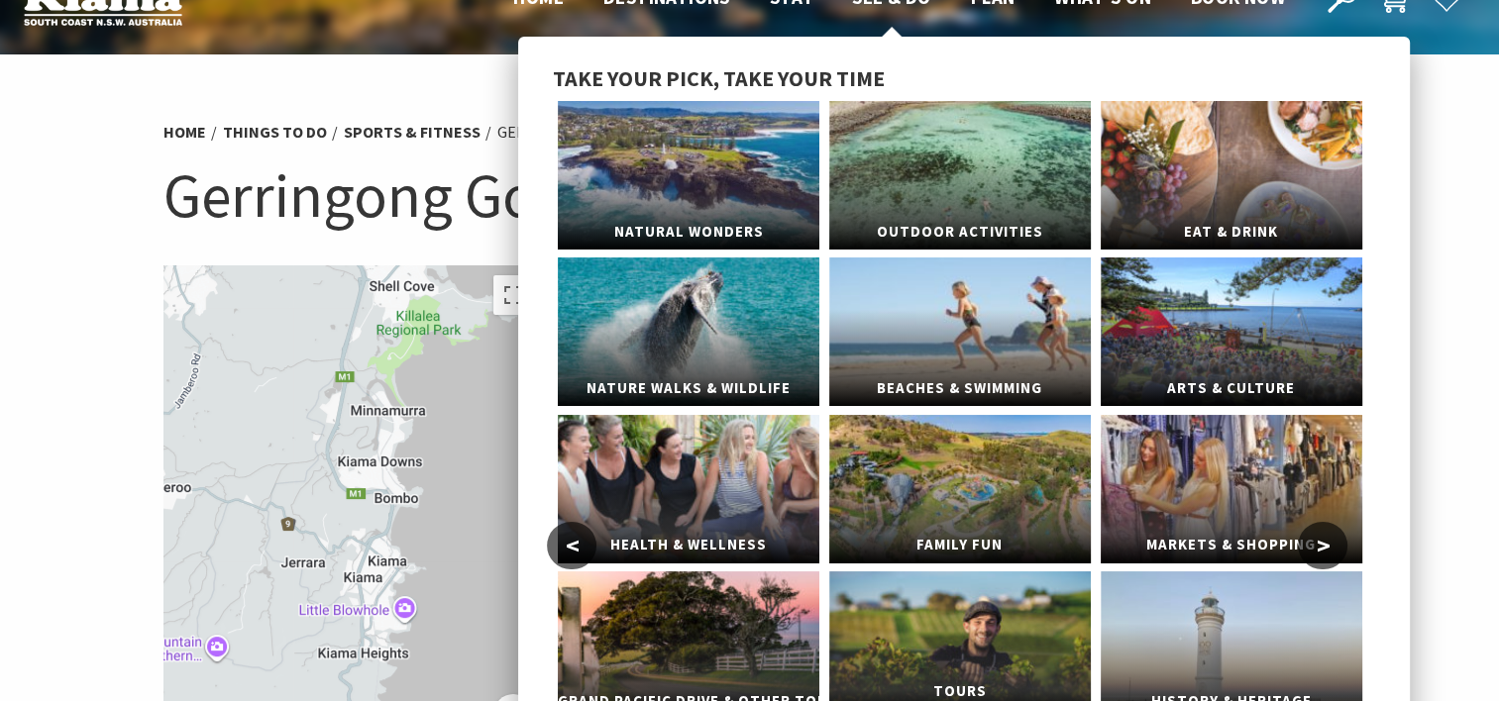
click at [957, 617] on link "Tours" at bounding box center [959, 646] width 261 height 149
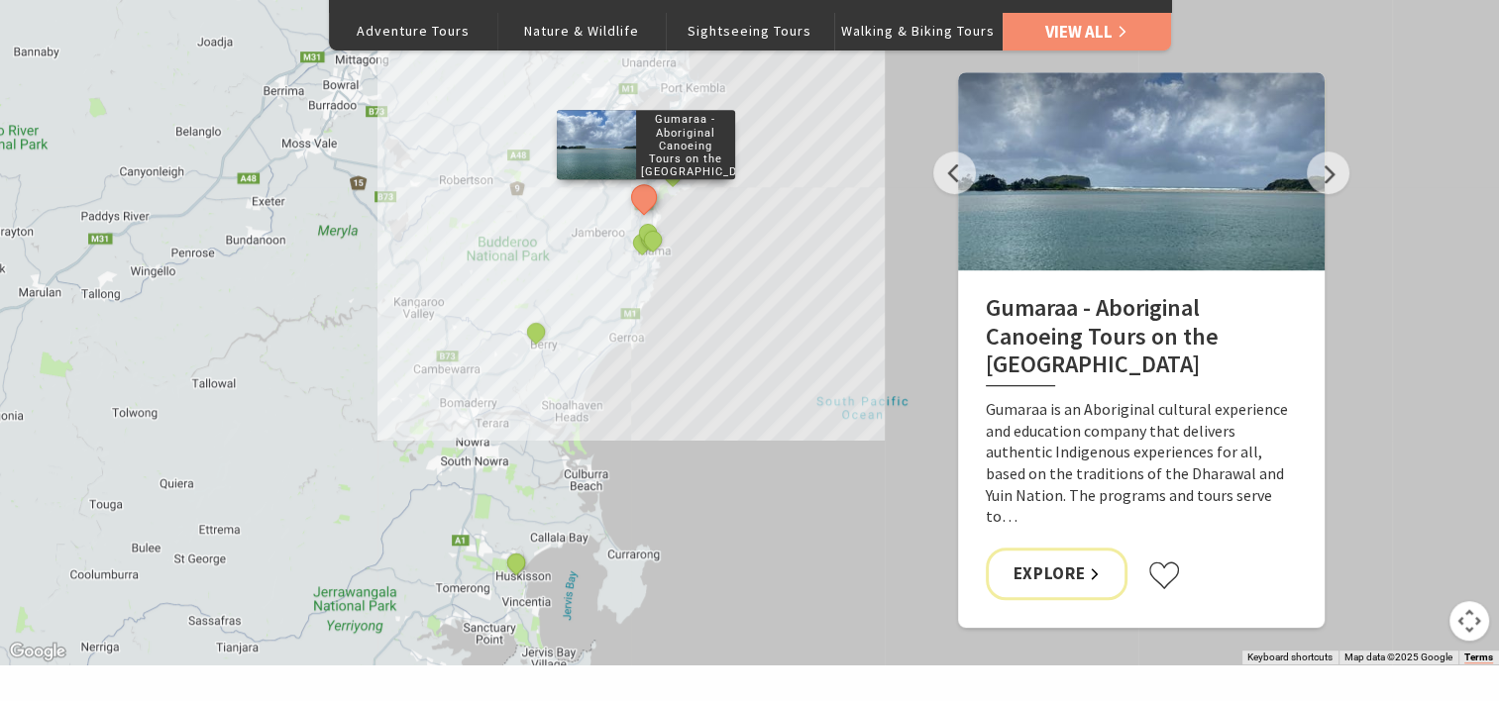
scroll to position [1227, 0]
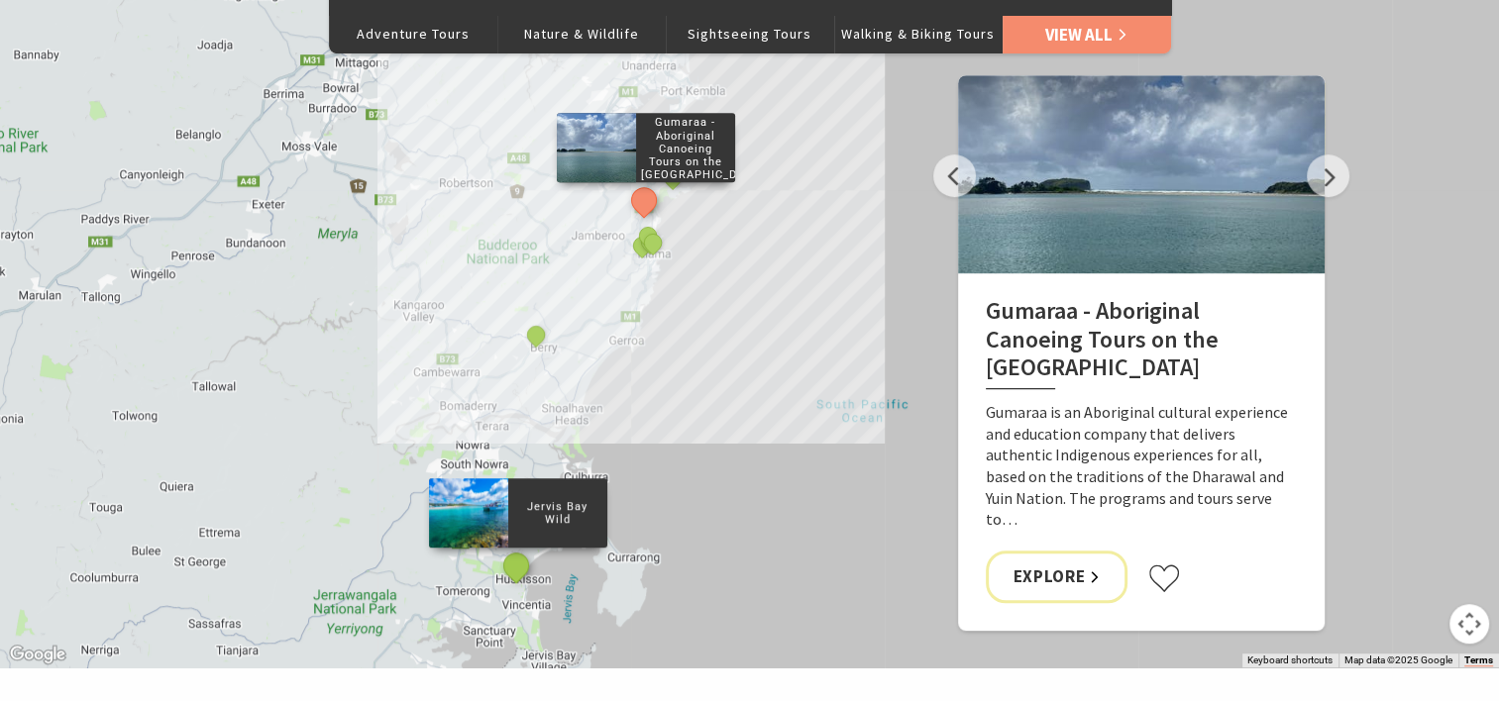
click at [519, 567] on button "See detail about Jervis Bay Wild" at bounding box center [515, 566] width 37 height 37
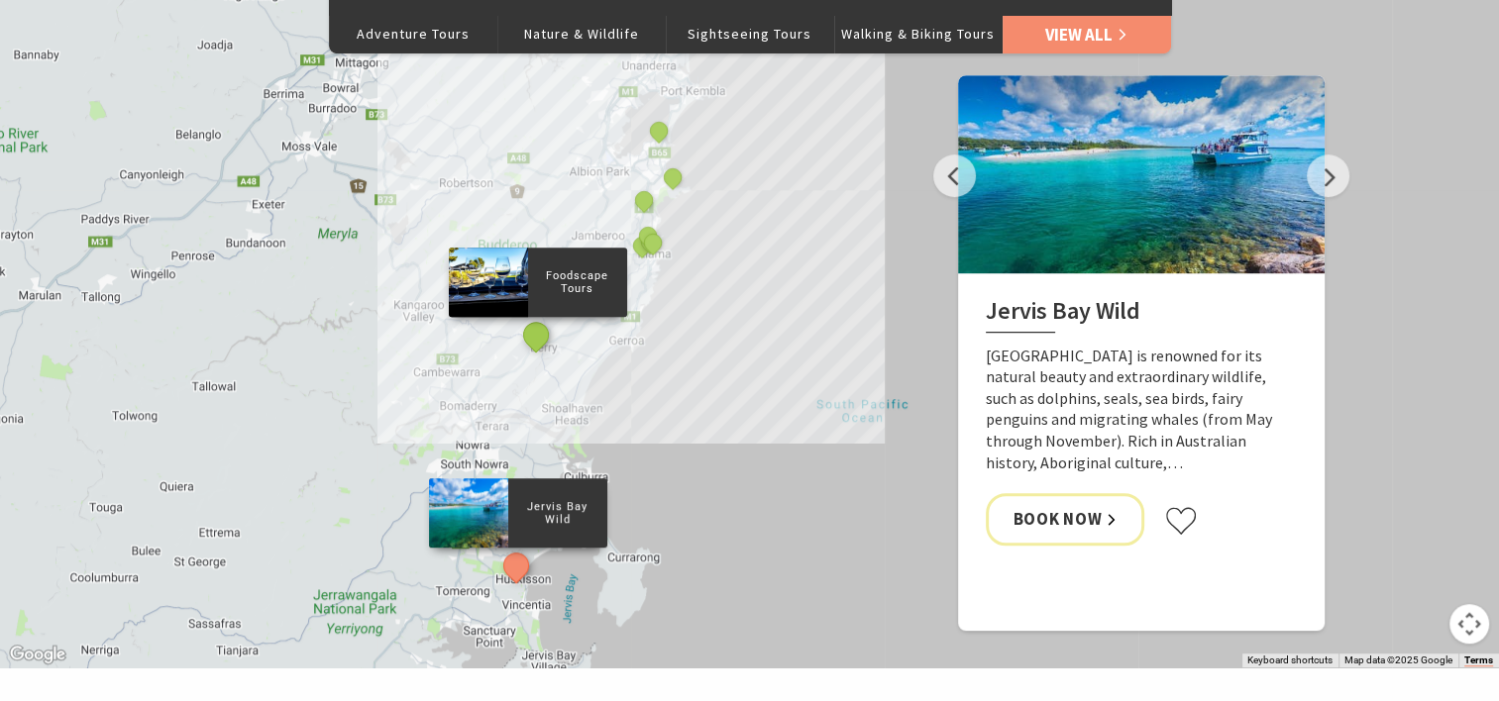
click at [534, 339] on button "See detail about Foodscape Tours" at bounding box center [535, 334] width 37 height 37
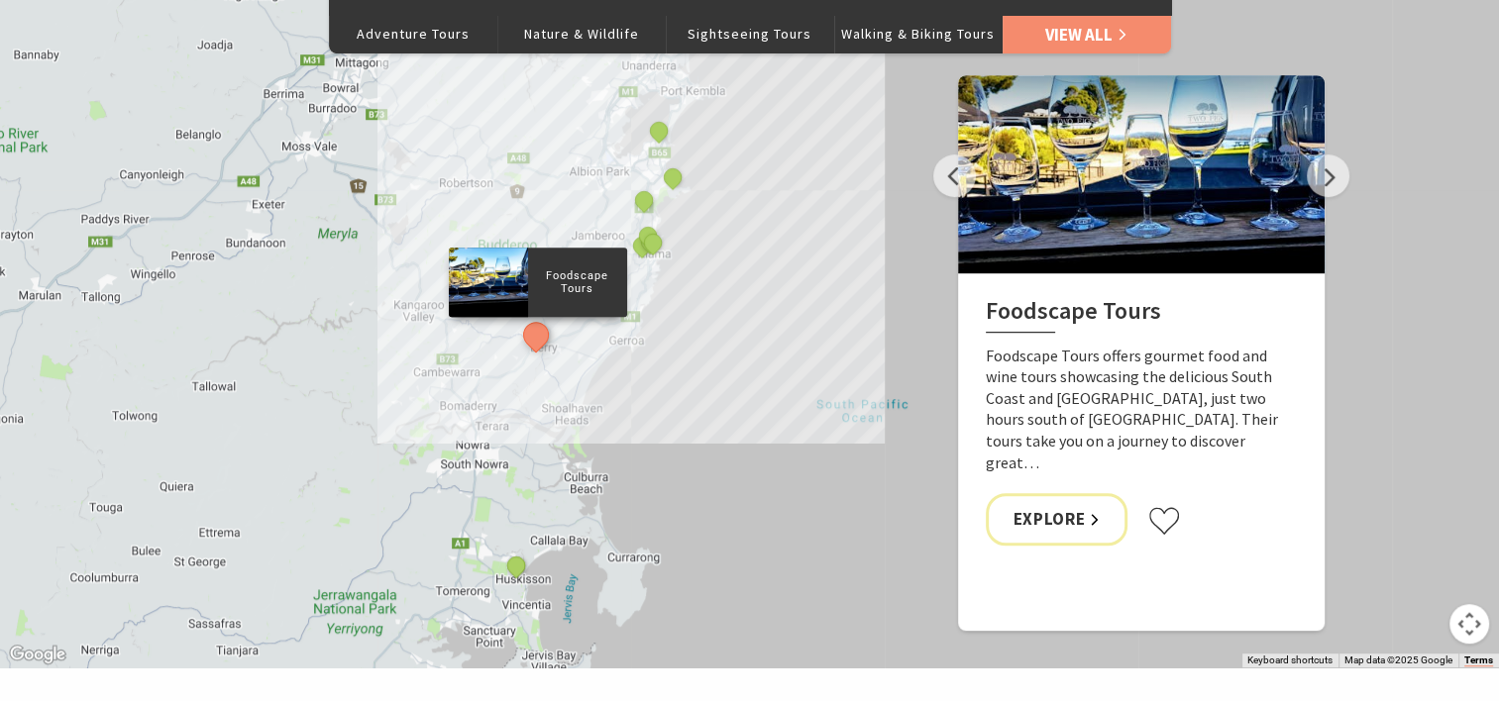
click at [768, 161] on div "Gumaraa - Aboriginal Canoeing Tours on the South Coast King of the Road Bigwave…" at bounding box center [749, 310] width 1499 height 713
click at [677, 246] on div "Gumaraa - Aboriginal Canoeing Tours on the South Coast King of the Road Bigwave…" at bounding box center [749, 310] width 1499 height 713
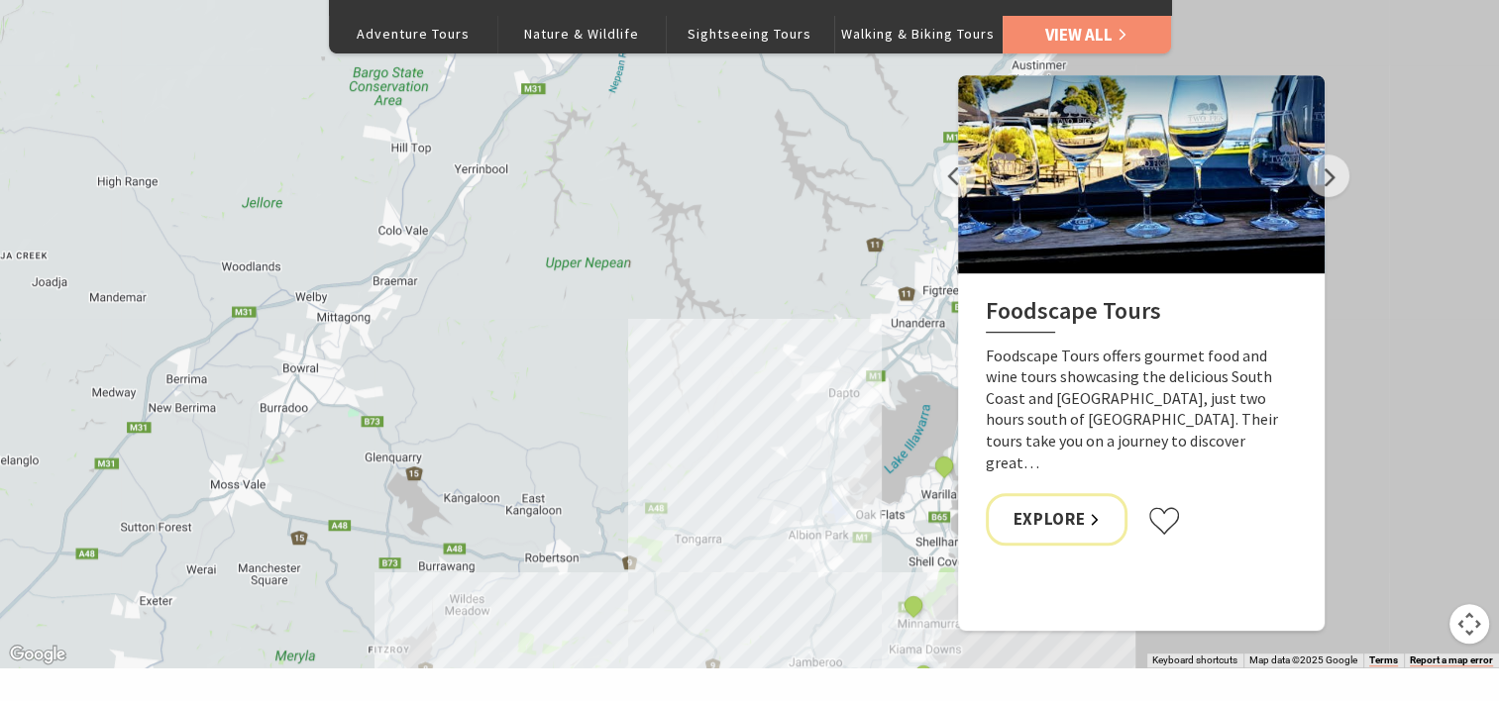
drag, startPoint x: 350, startPoint y: 151, endPoint x: 647, endPoint y: 590, distance: 530.8
click at [647, 590] on div "Gumaraa - Aboriginal Canoeing Tours on the South Coast King of the Road Bigwave…" at bounding box center [749, 310] width 1499 height 713
click at [753, 35] on button "Sightseeing Tours" at bounding box center [750, 34] width 168 height 40
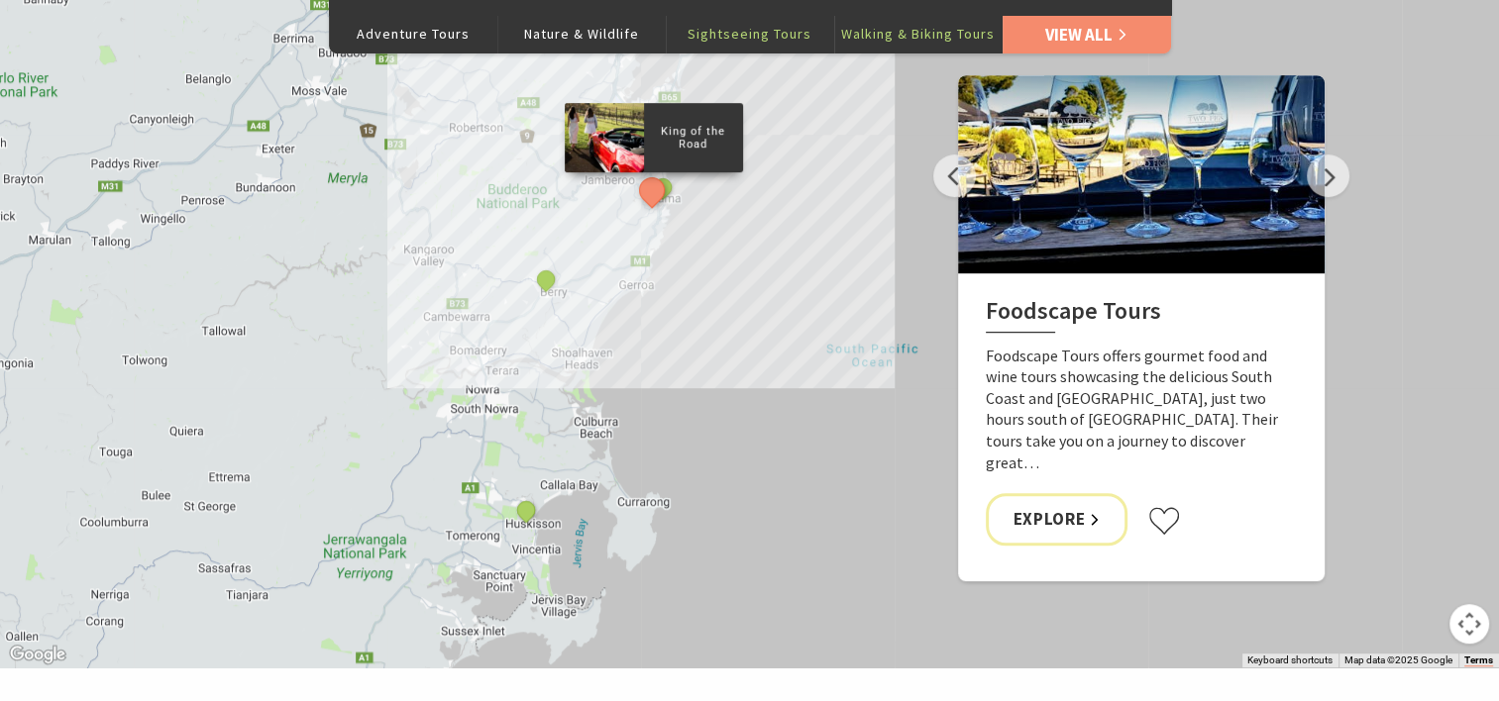
click at [880, 32] on button "Walking & Biking Tours" at bounding box center [918, 34] width 168 height 40
